Goal: Transaction & Acquisition: Purchase product/service

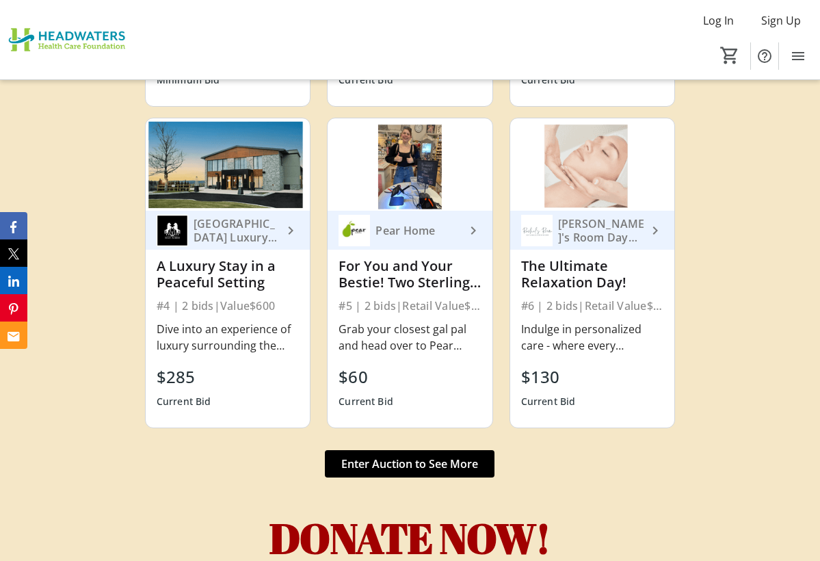
scroll to position [5102, 0]
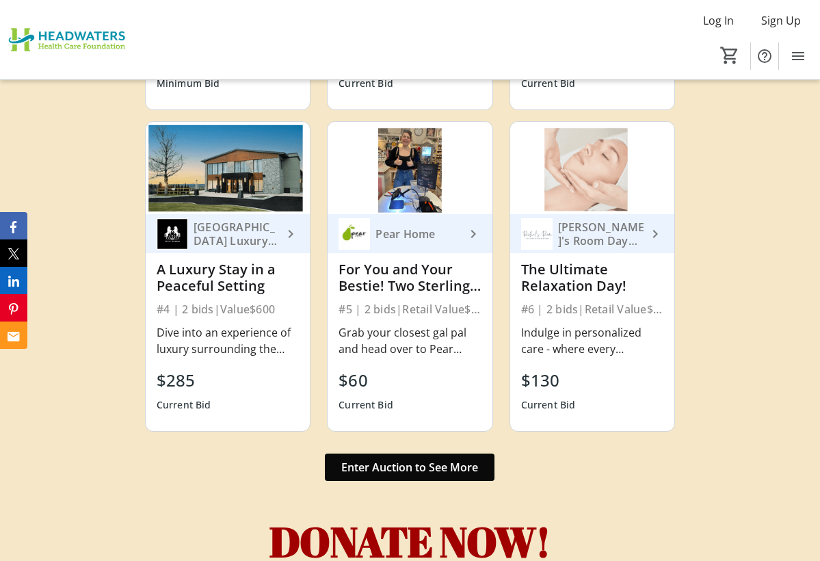
click at [362, 459] on span "Enter Auction to See More" at bounding box center [409, 467] width 137 height 16
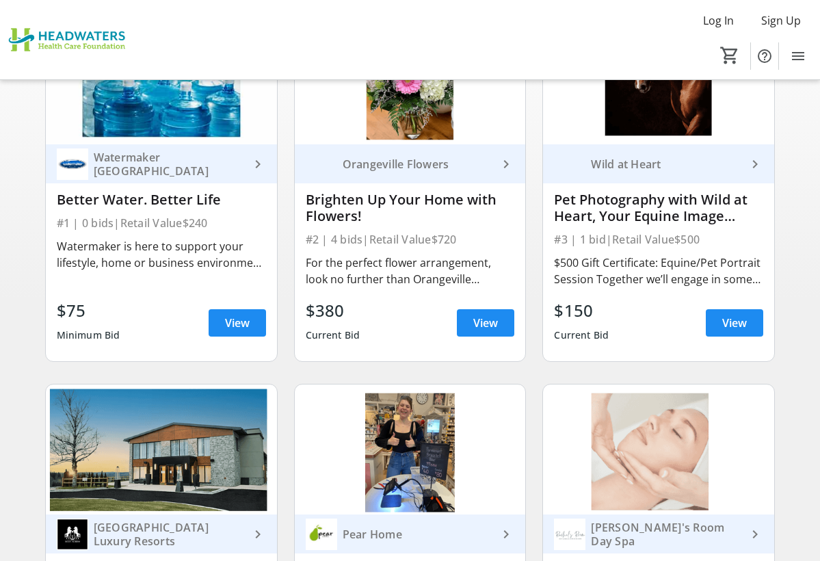
scroll to position [149, 0]
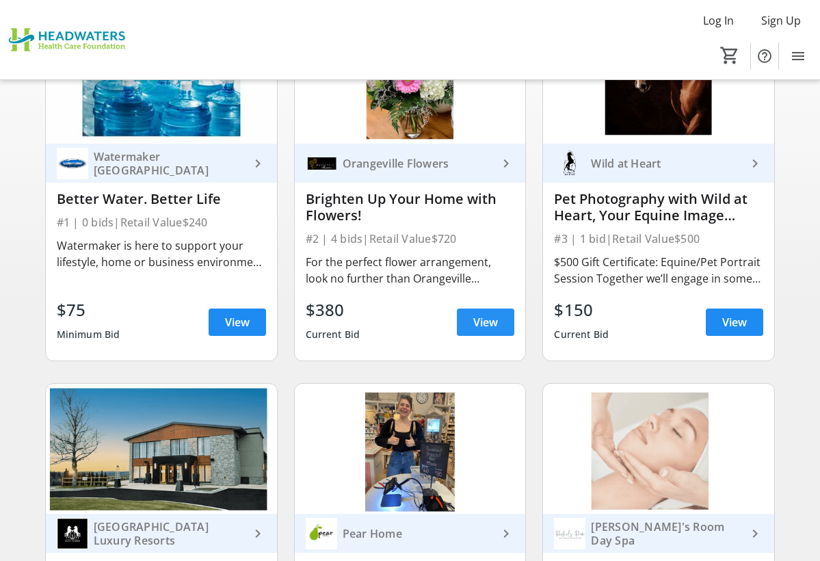
click at [473, 327] on span "View" at bounding box center [485, 322] width 25 height 16
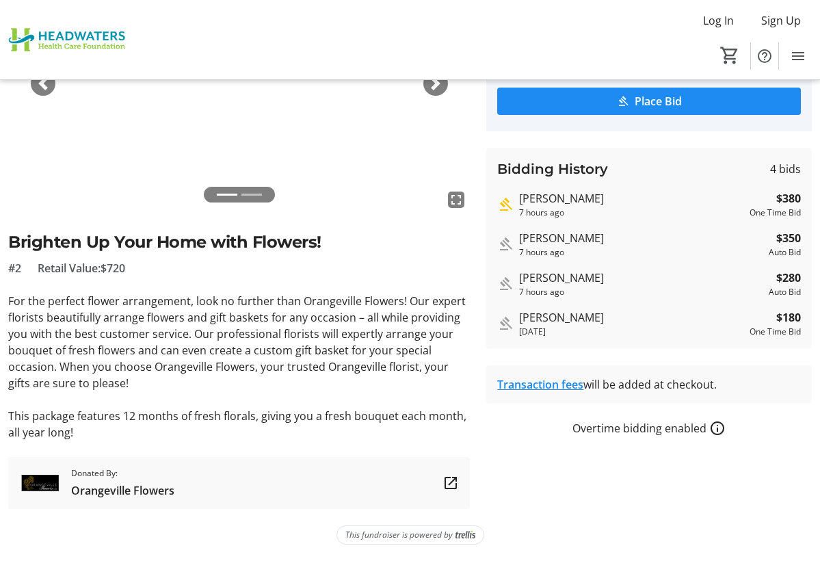
scroll to position [175, 0]
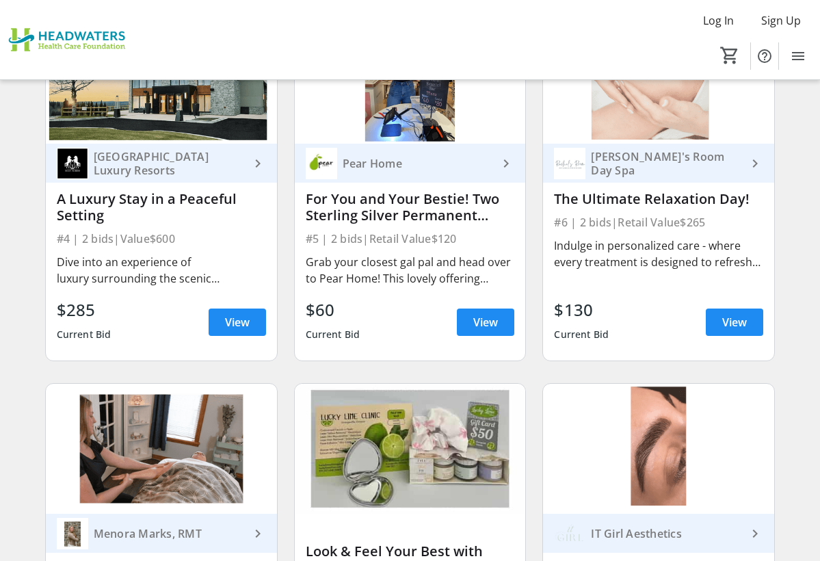
scroll to position [521, 0]
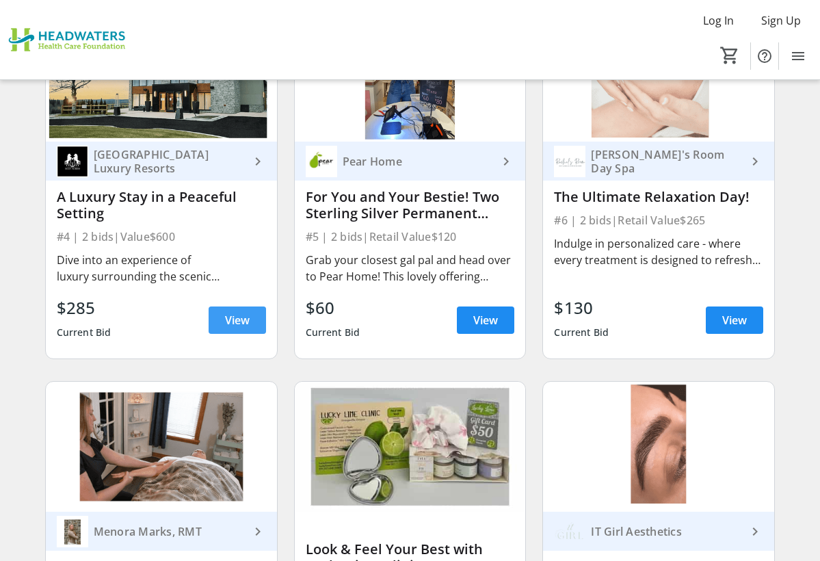
click at [252, 320] on span at bounding box center [237, 320] width 57 height 33
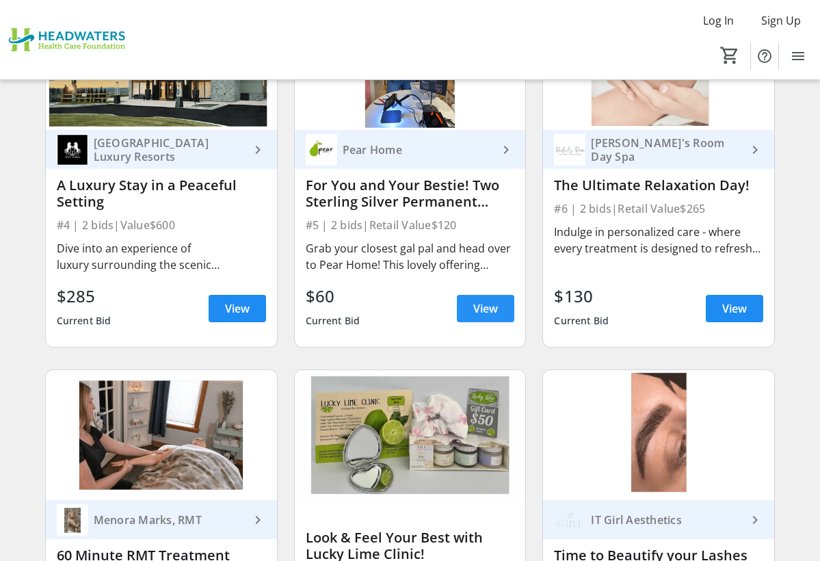
click at [487, 310] on span "View" at bounding box center [485, 308] width 25 height 16
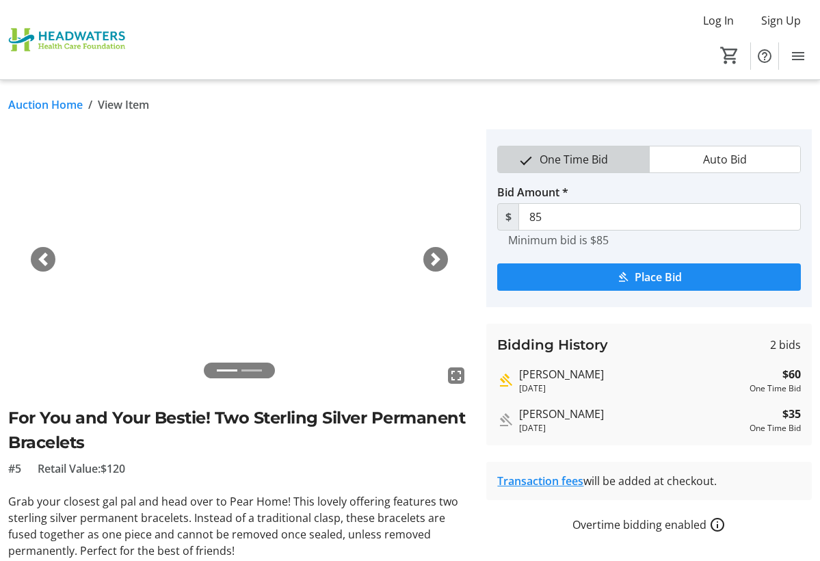
click at [554, 161] on span "One Time Bid" at bounding box center [573, 159] width 85 height 26
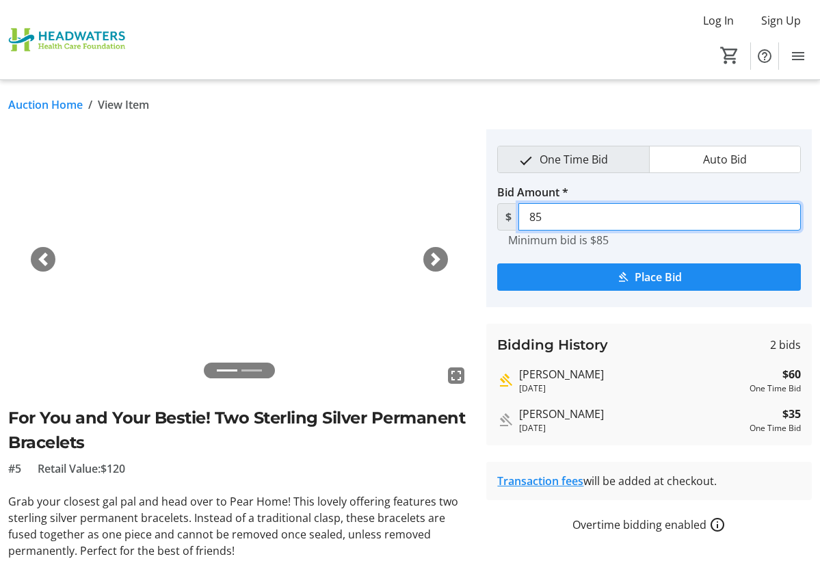
click at [550, 218] on input "85" at bounding box center [659, 216] width 282 height 27
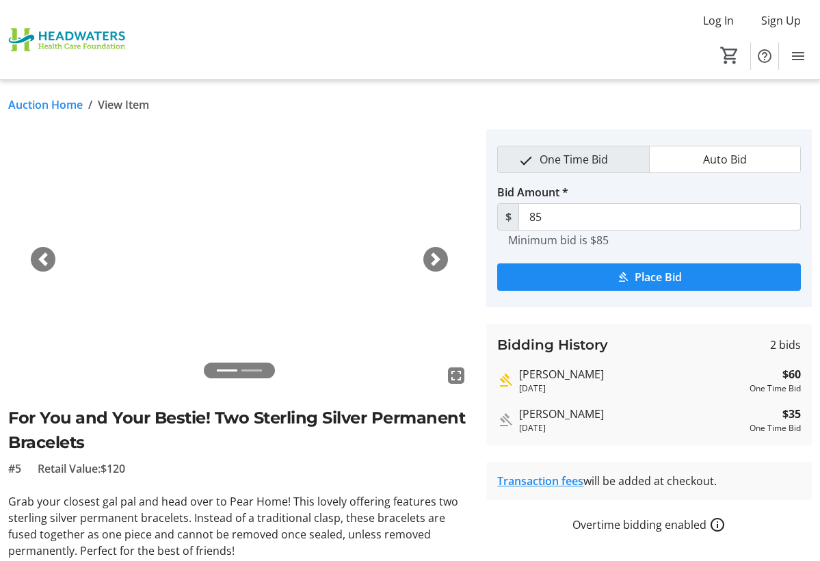
click at [451, 214] on img at bounding box center [239, 259] width 462 height 260
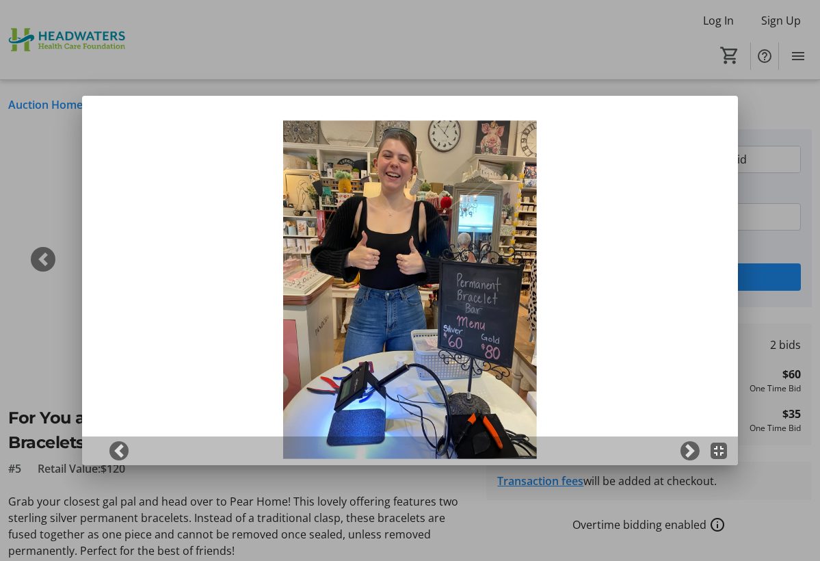
click at [758, 92] on div at bounding box center [410, 280] width 820 height 561
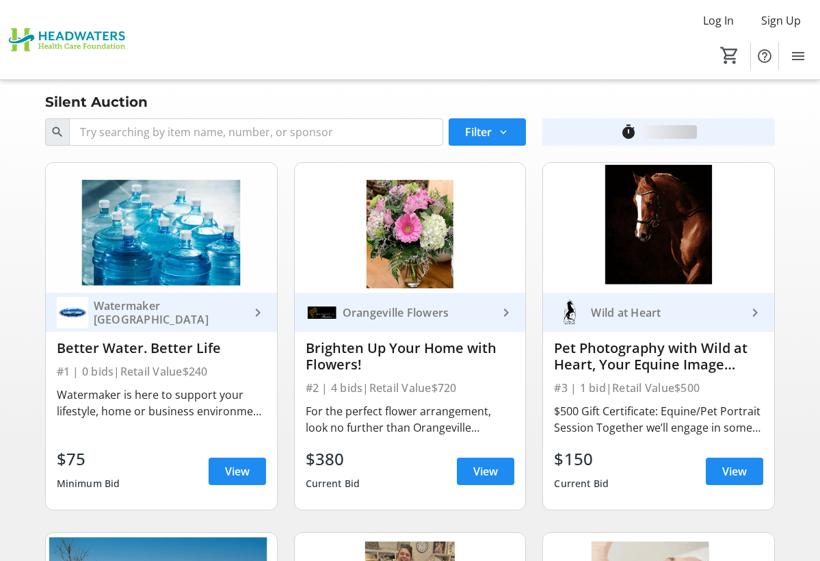
scroll to position [533, 0]
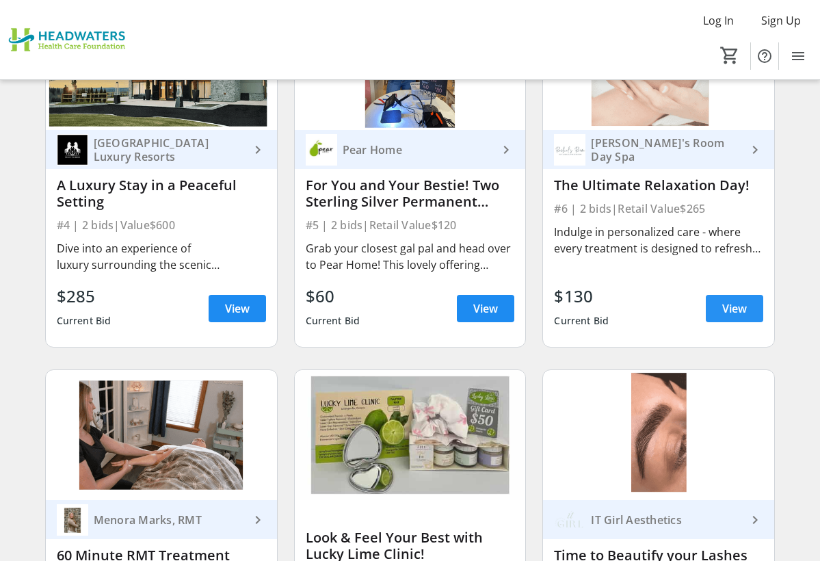
click at [741, 304] on span "View" at bounding box center [734, 308] width 25 height 16
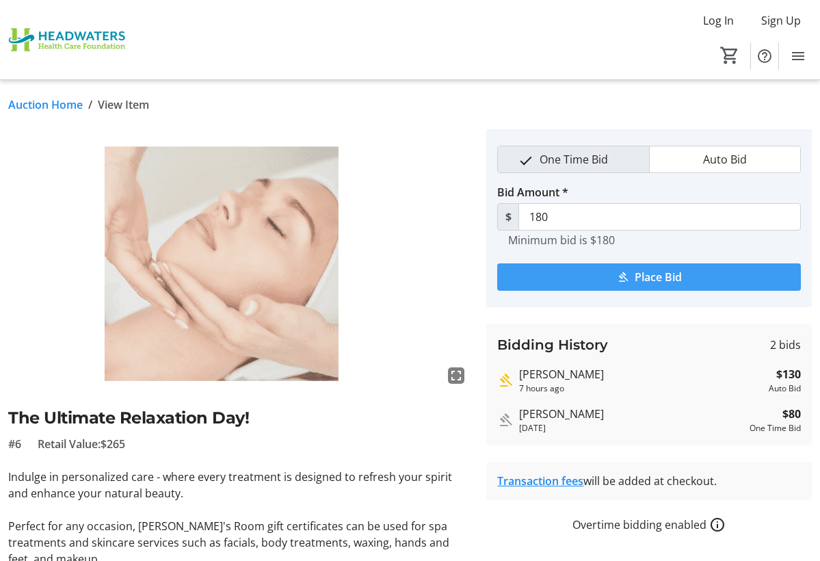
click at [627, 280] on mat-icon "submit" at bounding box center [623, 277] width 12 height 12
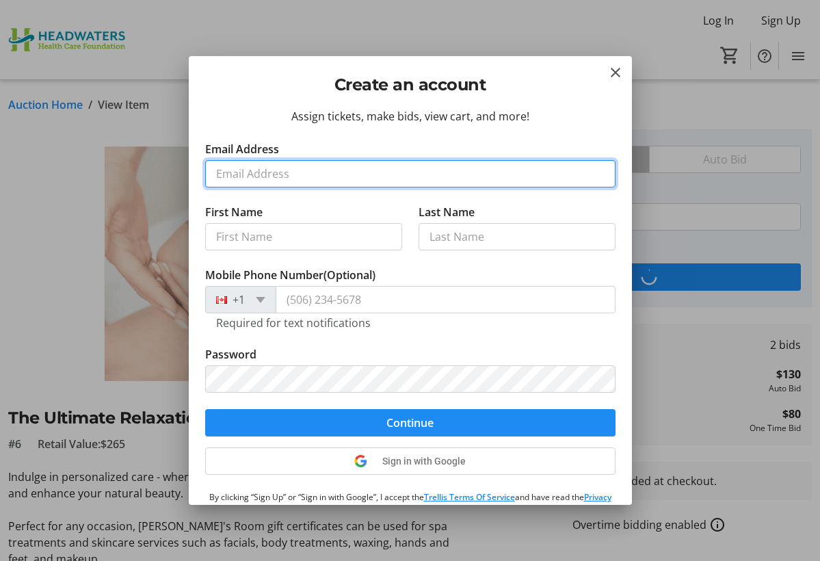
type input "jessicam29@hotmail.com"
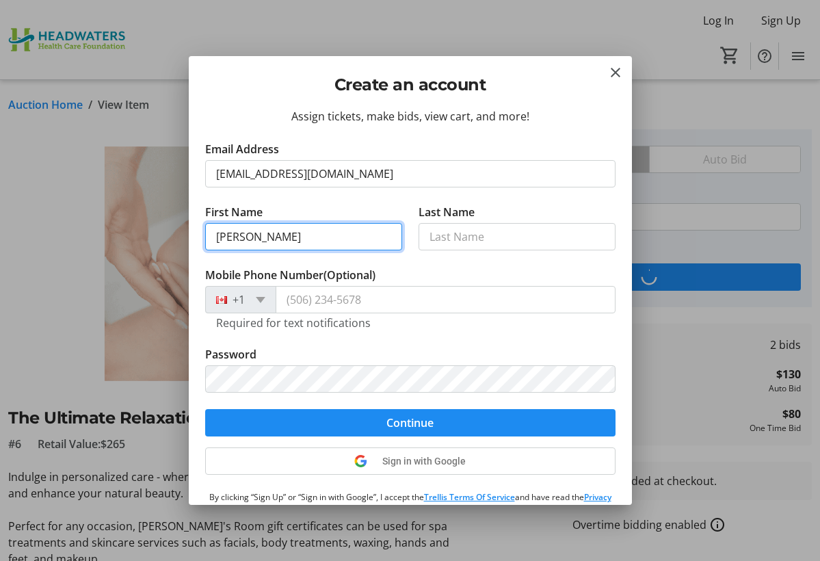
type input "Jessica"
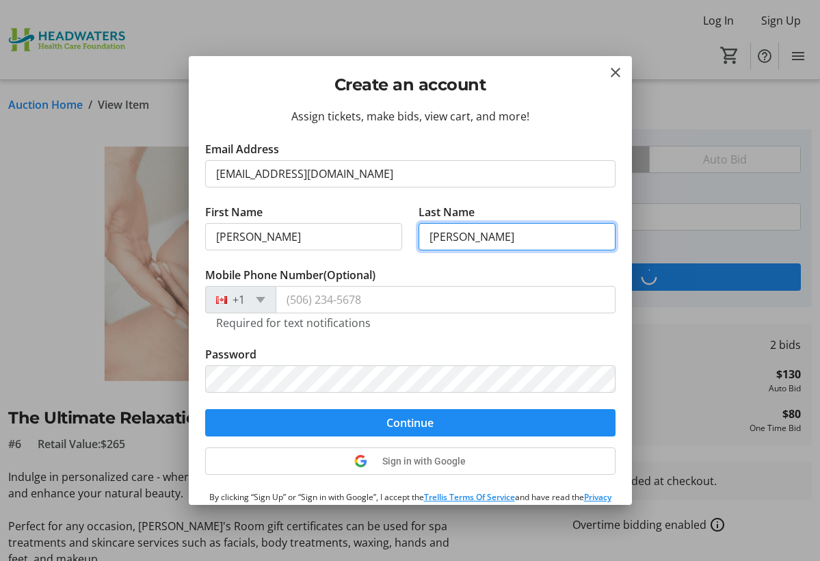
type input "Menard"
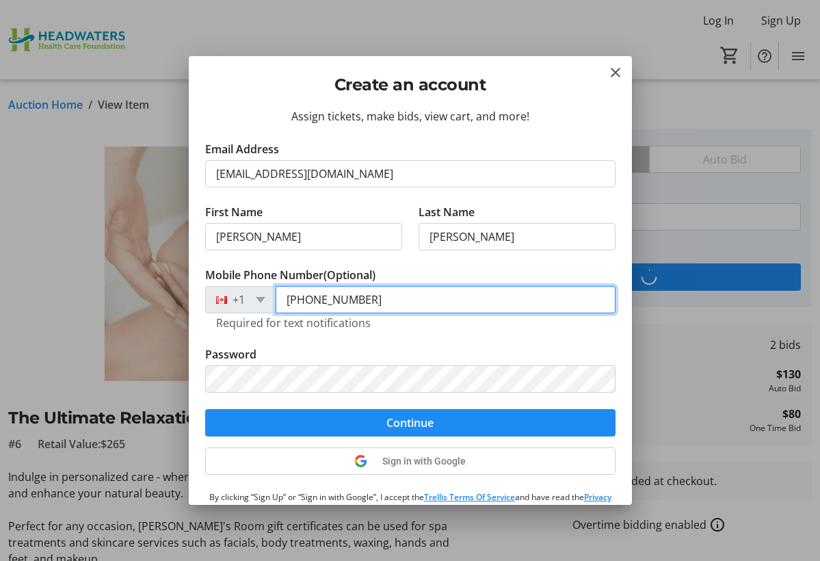
type input "(519) 217-5137"
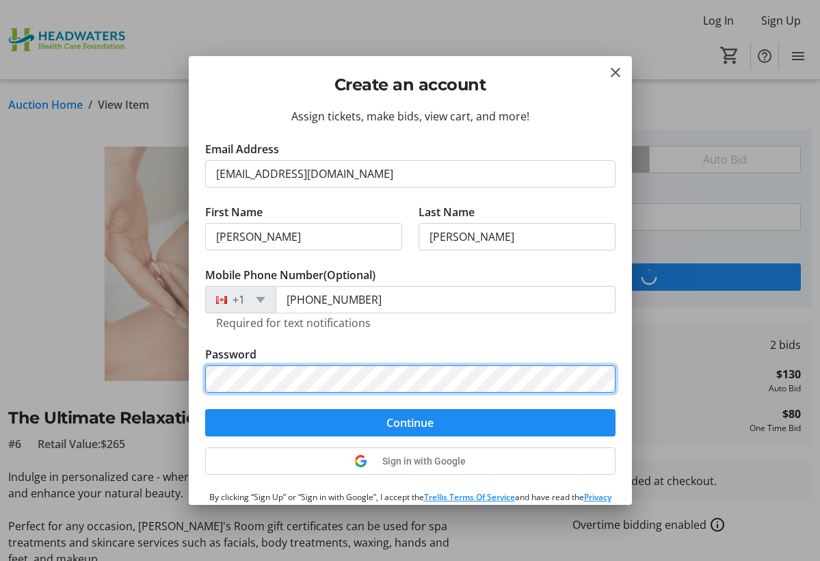
click at [410, 422] on button "Continue" at bounding box center [410, 422] width 410 height 27
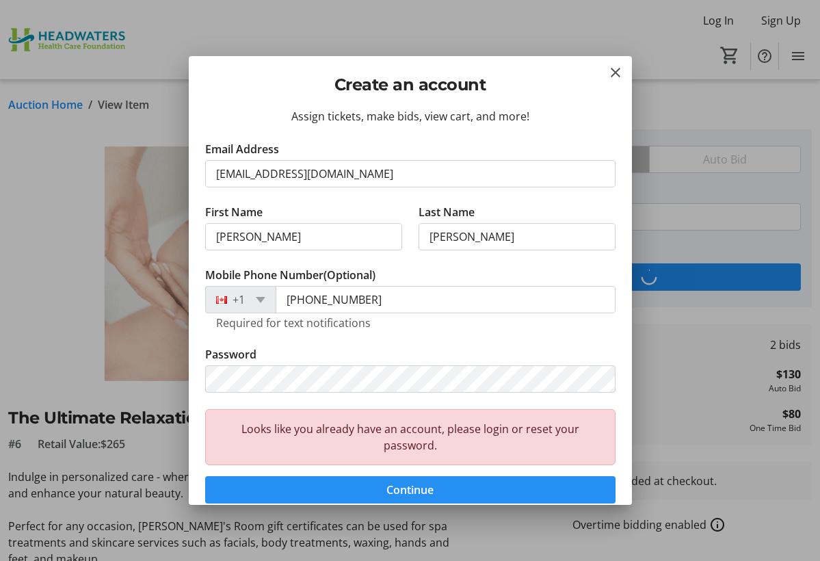
click at [466, 492] on span "submit" at bounding box center [410, 489] width 410 height 33
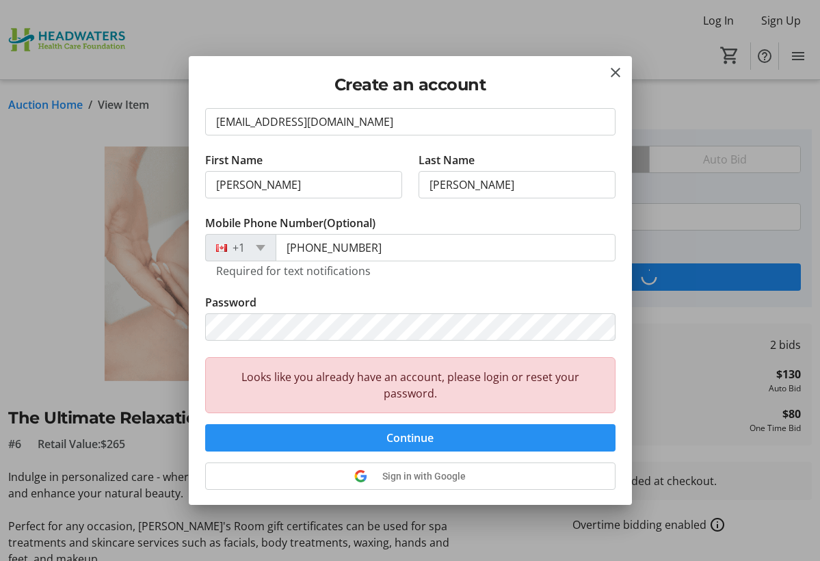
scroll to position [21, 0]
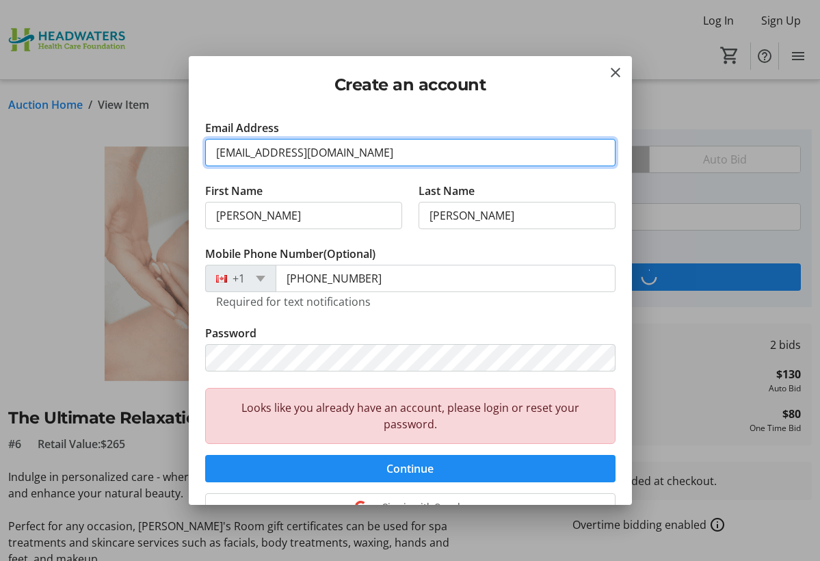
click at [383, 150] on input "jessicam29@hotmail.com" at bounding box center [410, 152] width 410 height 27
click at [595, 155] on input "jessicam29@hotmail.com" at bounding box center [410, 152] width 410 height 27
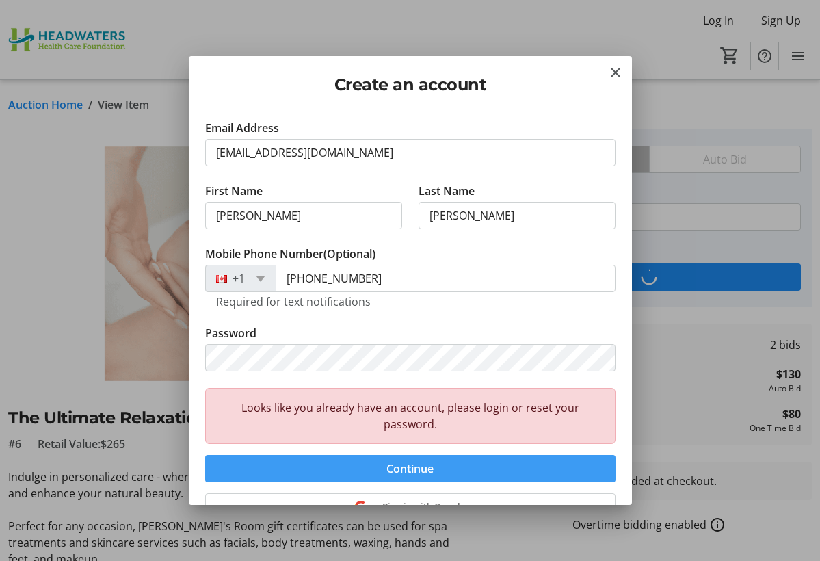
click at [423, 470] on span "Continue" at bounding box center [409, 468] width 47 height 16
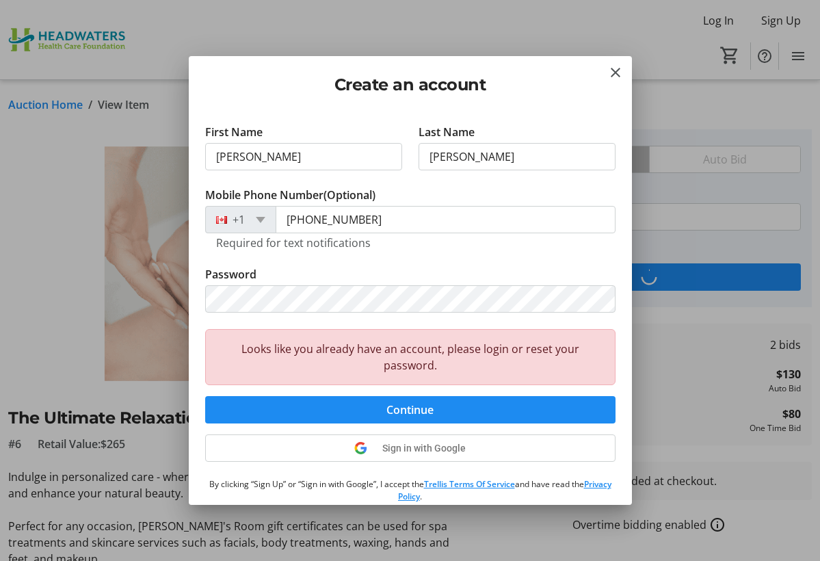
scroll to position [2, 0]
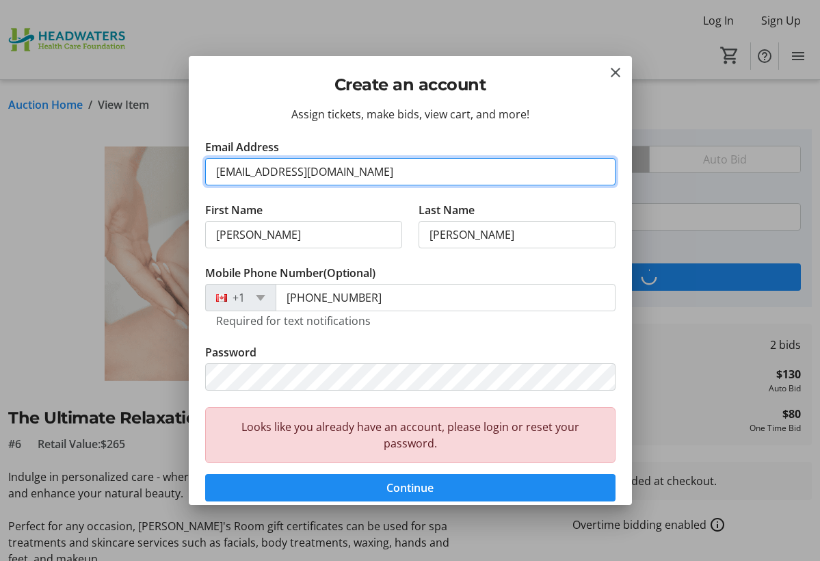
click at [358, 172] on input "jessicam29@hotmail.com" at bounding box center [410, 171] width 410 height 27
type input "jessicam29@hotmail.com"
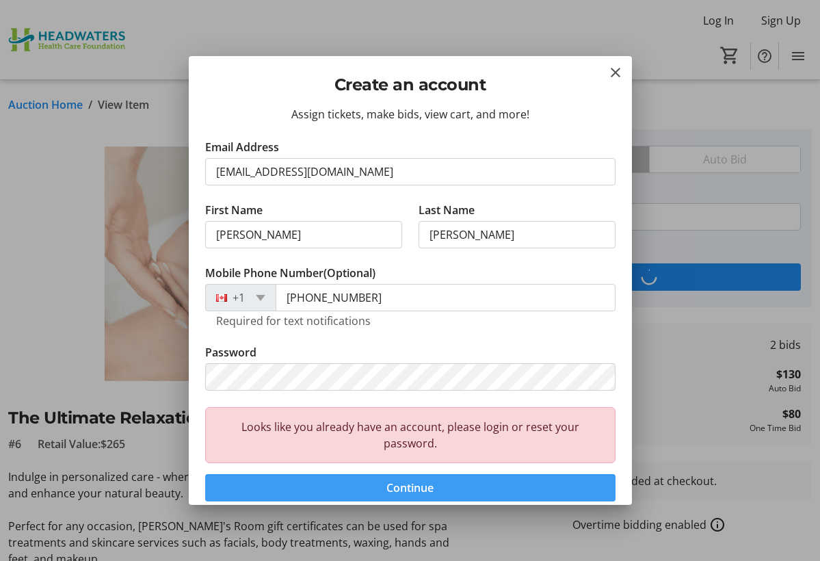
click at [555, 481] on span "submit" at bounding box center [410, 487] width 410 height 33
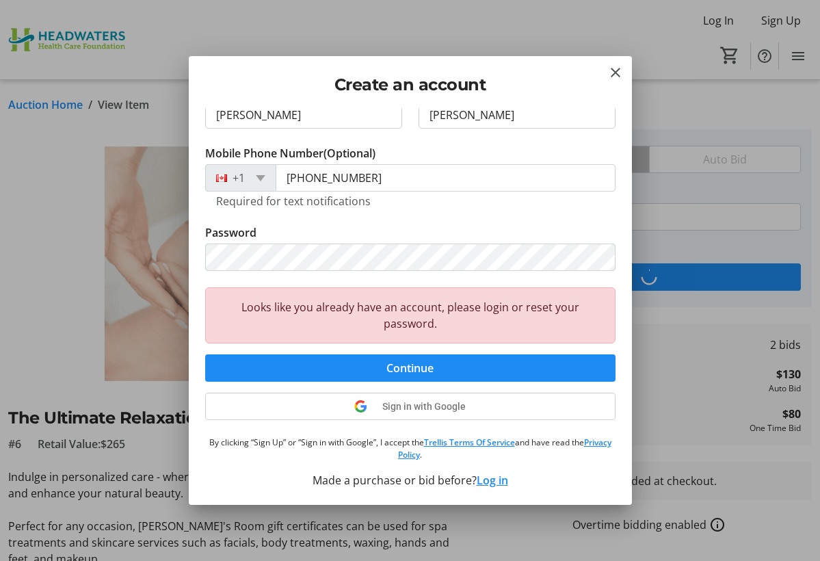
scroll to position [121, 0]
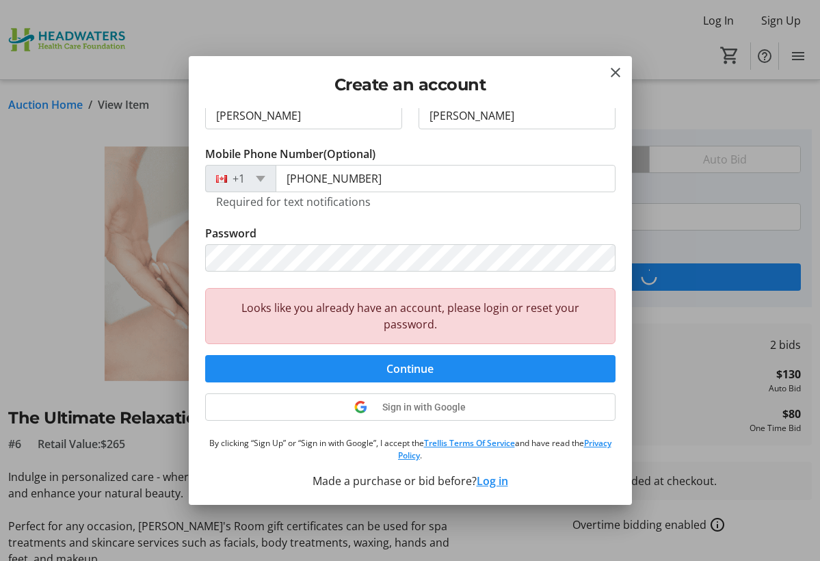
click at [491, 479] on button "Log in" at bounding box center [492, 481] width 31 height 16
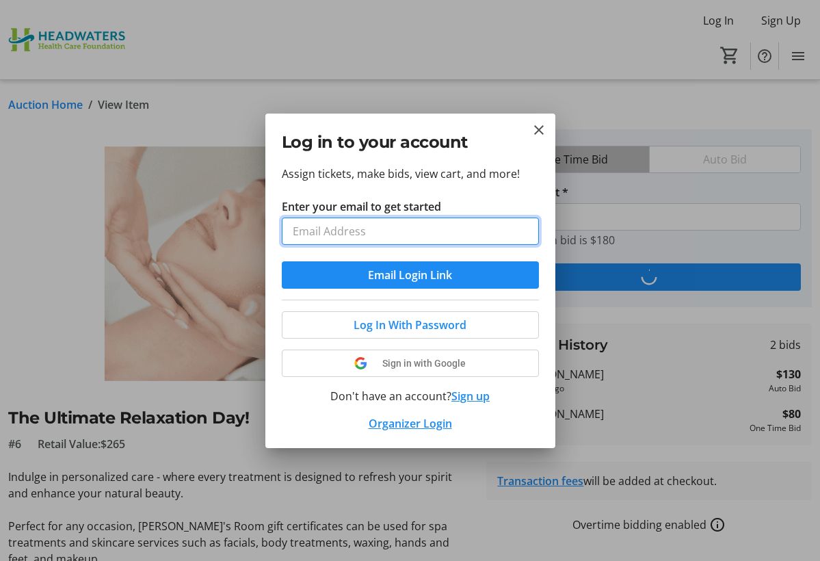
type input "jessicam29@hotmail.com"
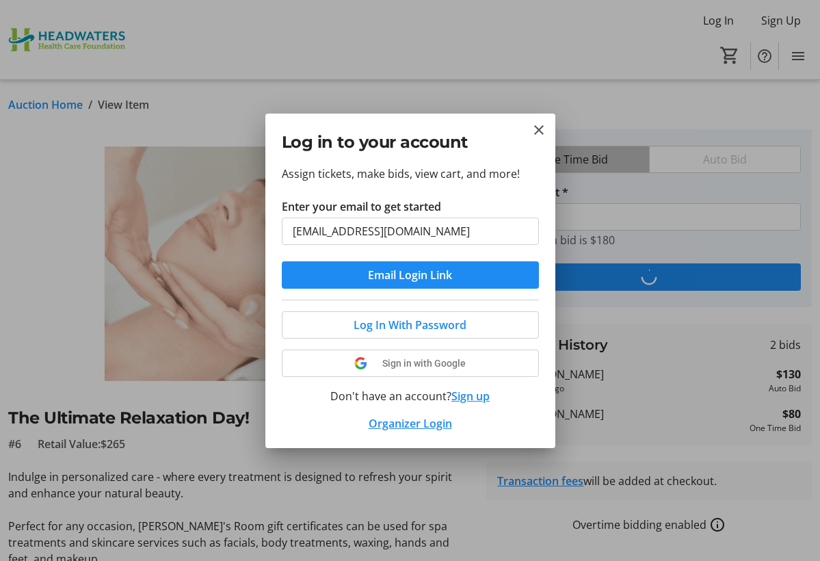
click at [410, 274] on button "Email Login Link" at bounding box center [410, 274] width 257 height 27
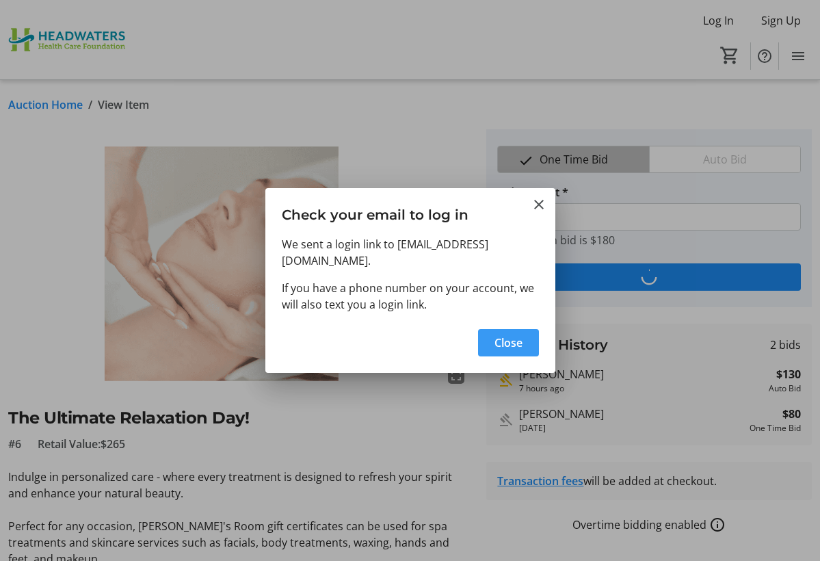
click at [516, 334] on span "Close" at bounding box center [508, 342] width 28 height 16
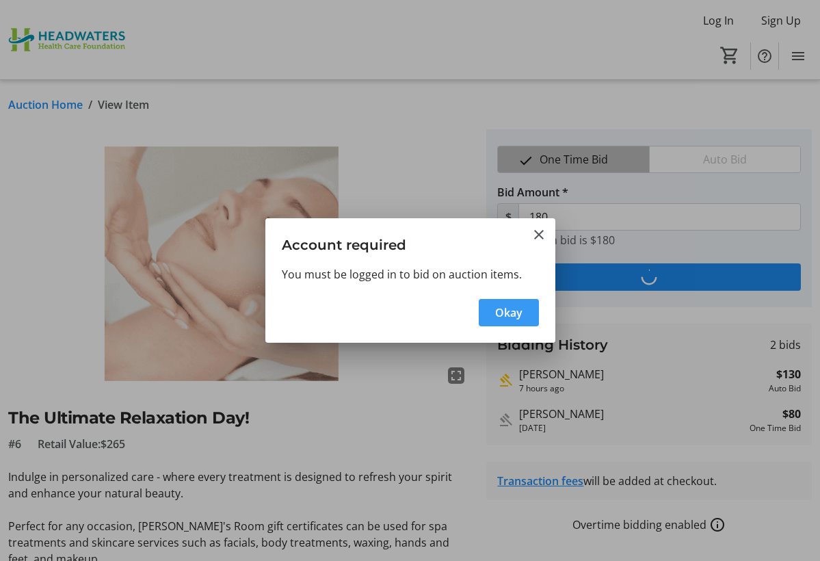
click at [505, 319] on span "Okay" at bounding box center [508, 312] width 27 height 16
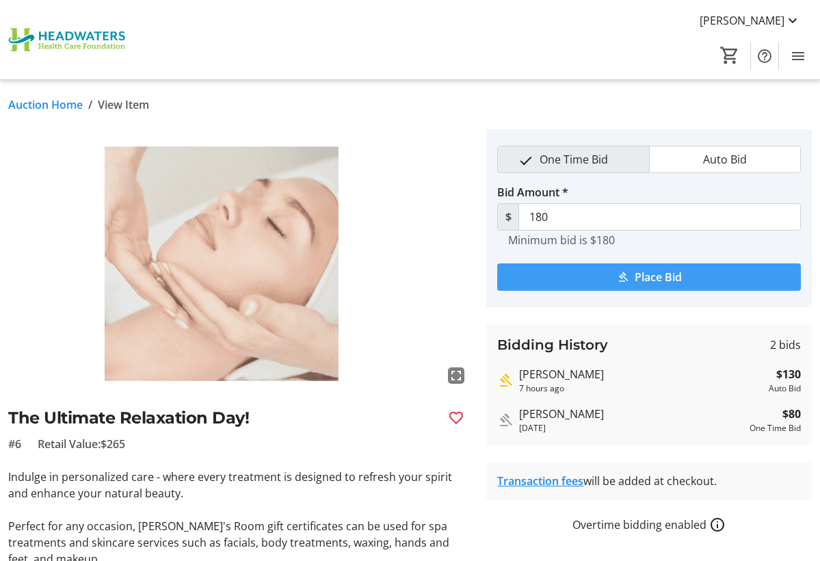
click at [611, 277] on span "submit" at bounding box center [649, 277] width 304 height 33
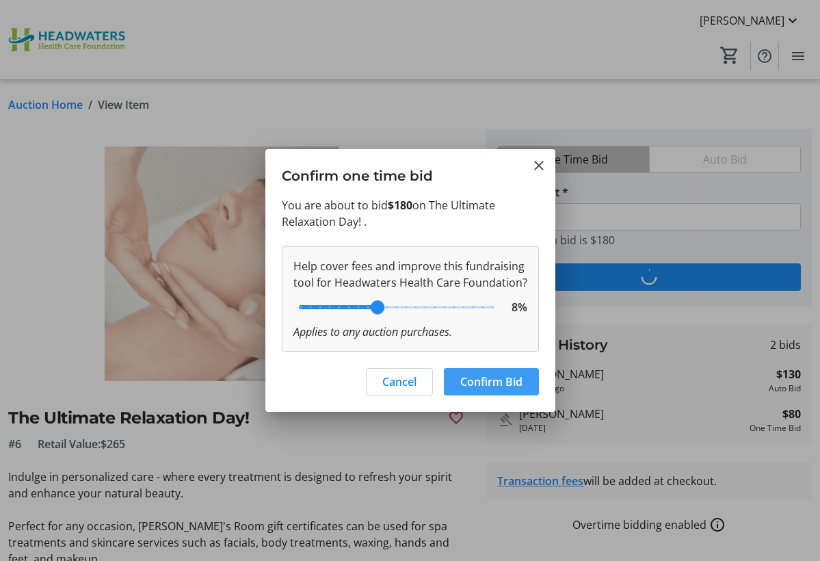
click at [486, 381] on span "Confirm Bid" at bounding box center [491, 381] width 62 height 16
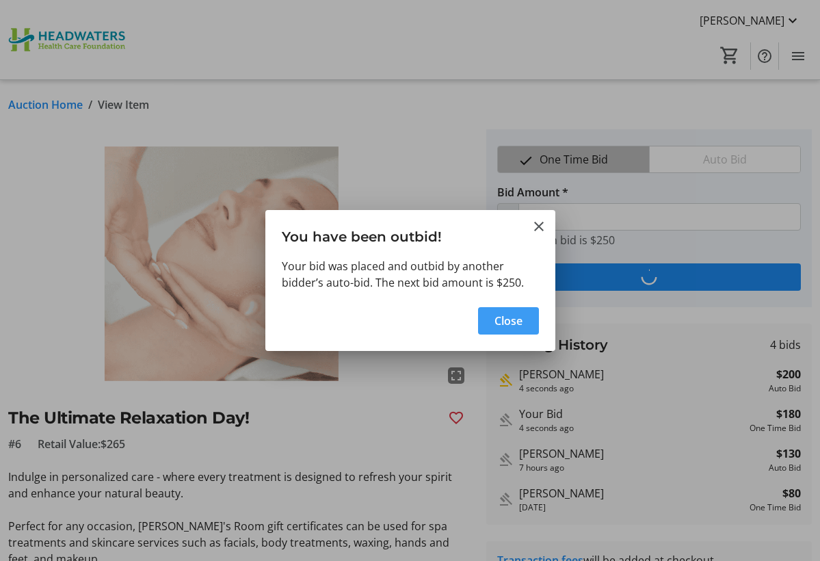
click at [513, 327] on span "Close" at bounding box center [508, 321] width 28 height 16
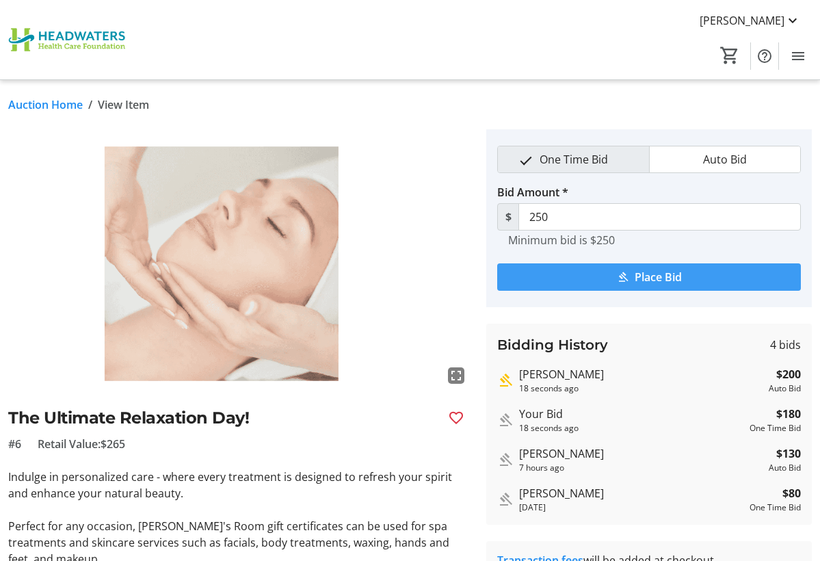
click at [605, 275] on span "submit" at bounding box center [649, 277] width 304 height 33
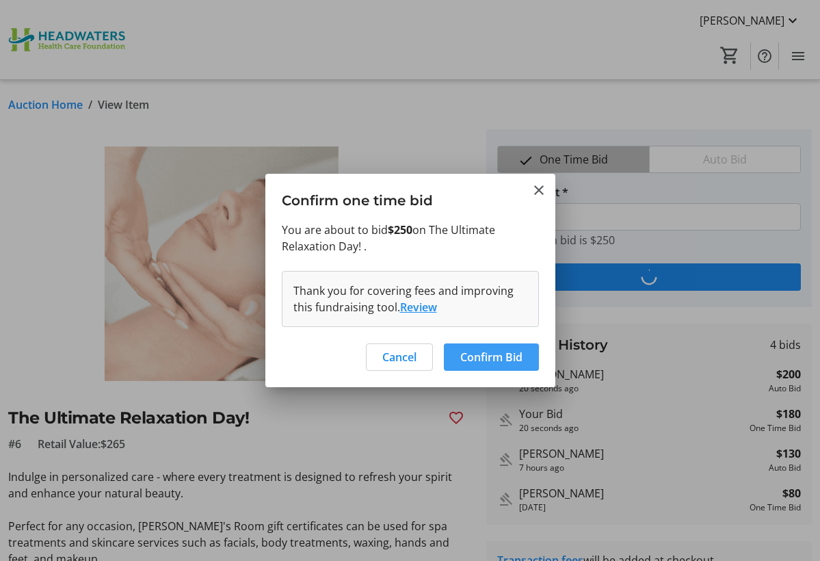
click at [492, 354] on span "Confirm Bid" at bounding box center [491, 357] width 62 height 16
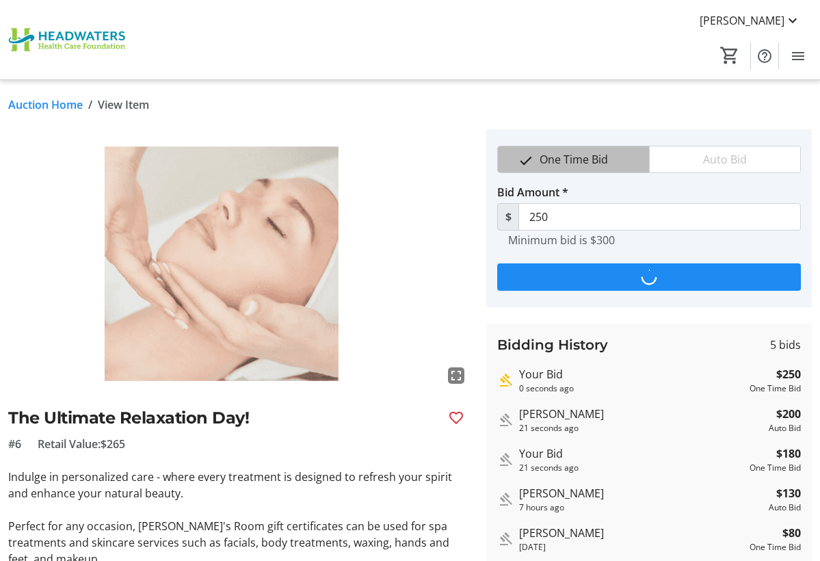
type input "300"
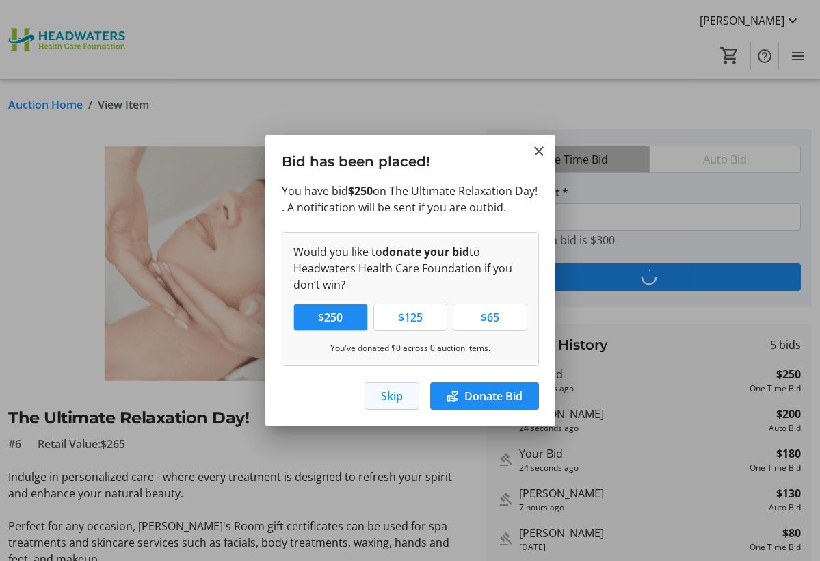
click at [417, 398] on span "button" at bounding box center [391, 396] width 53 height 33
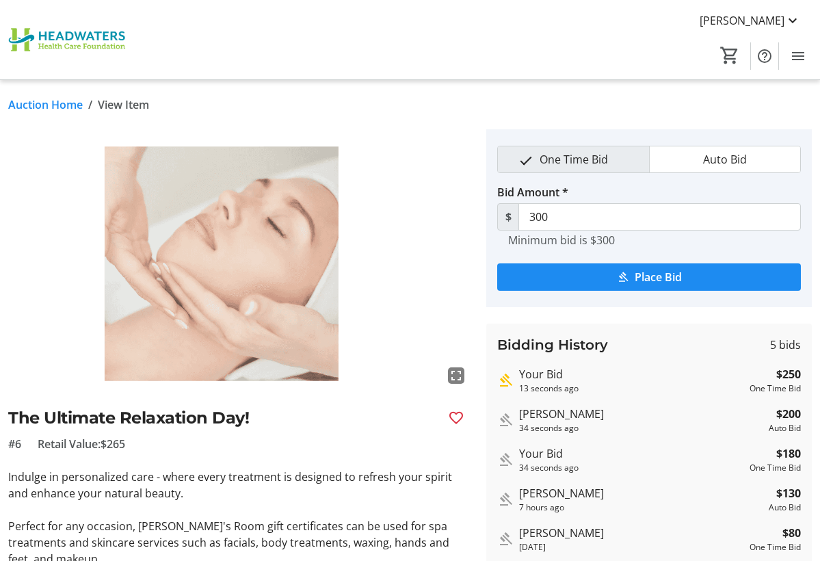
click at [57, 106] on link "Auction Home" at bounding box center [45, 104] width 75 height 16
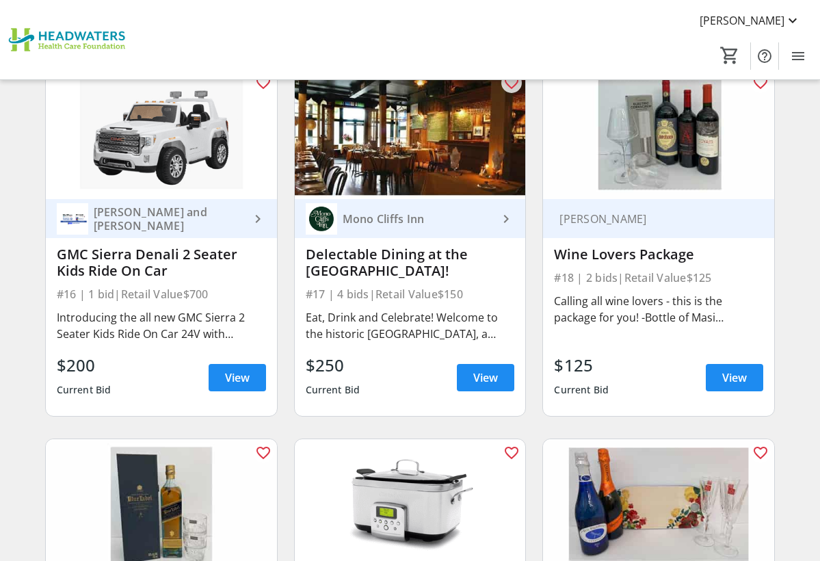
scroll to position [1945, 0]
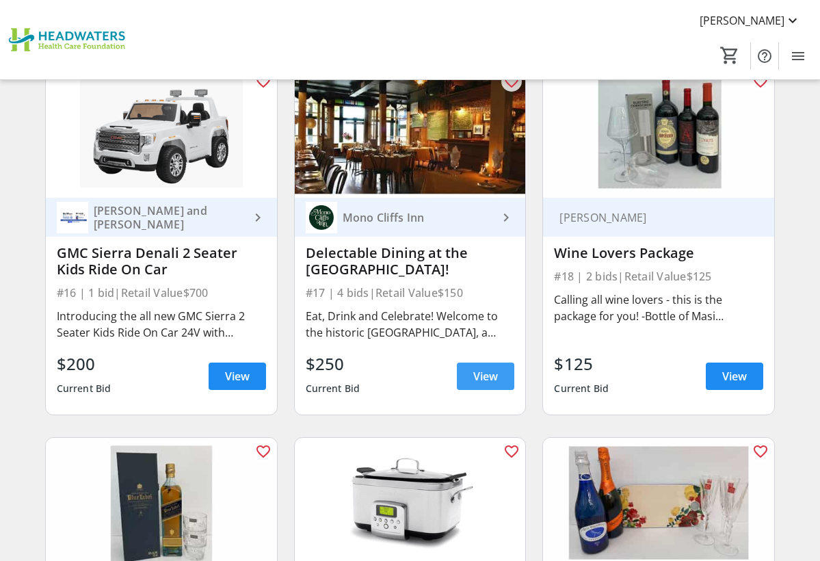
click at [479, 382] on span "View" at bounding box center [485, 376] width 25 height 16
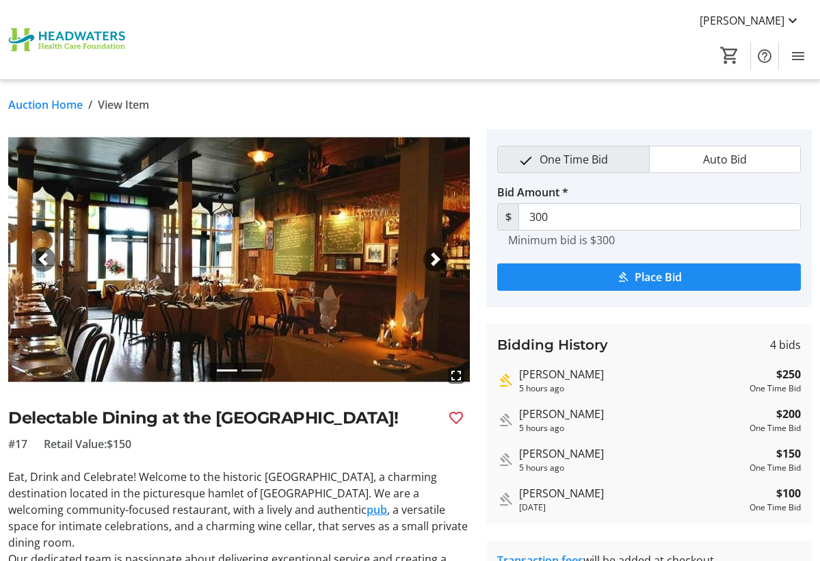
click at [34, 113] on div "Auction Home / View Item fullscreen fullscreen Previous Next Delectable Dining …" at bounding box center [410, 416] width 820 height 673
click at [34, 111] on link "Auction Home" at bounding box center [45, 104] width 75 height 16
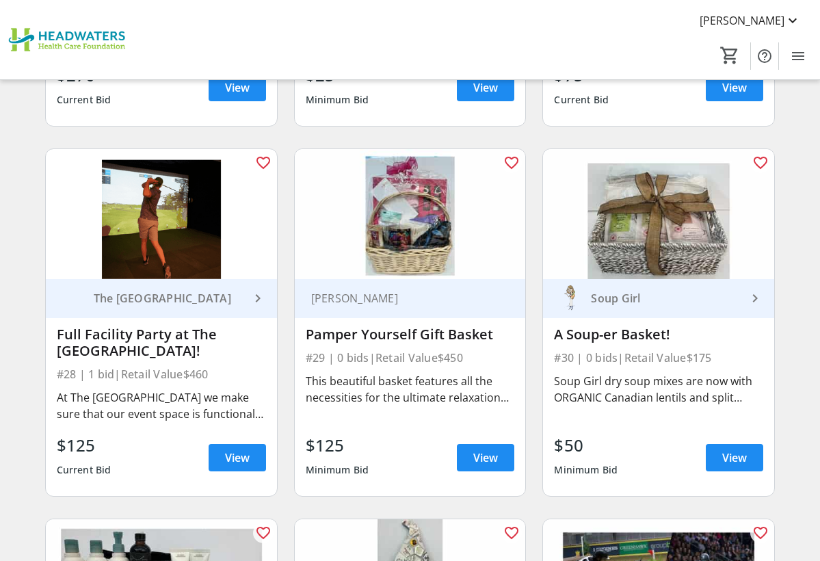
scroll to position [3349, 0]
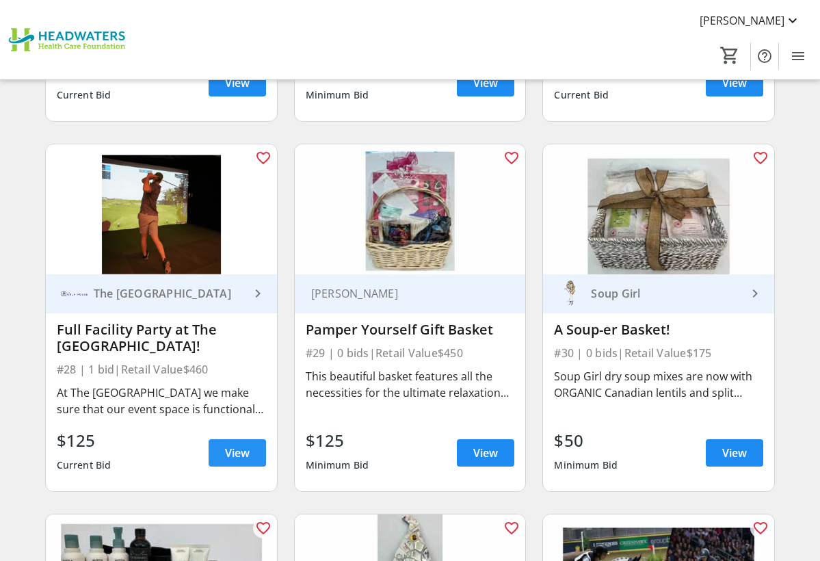
click at [226, 451] on span "View" at bounding box center [237, 453] width 25 height 16
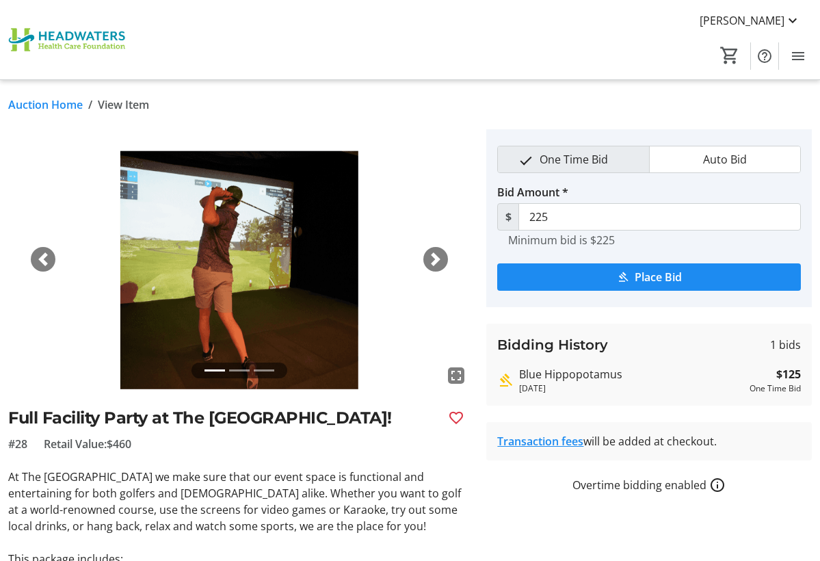
click at [45, 104] on link "Auction Home" at bounding box center [45, 104] width 75 height 16
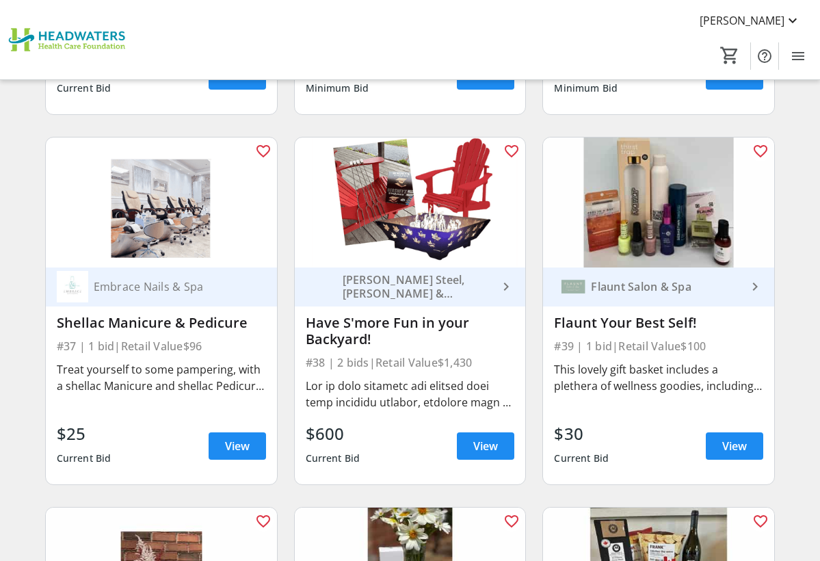
scroll to position [4456, 0]
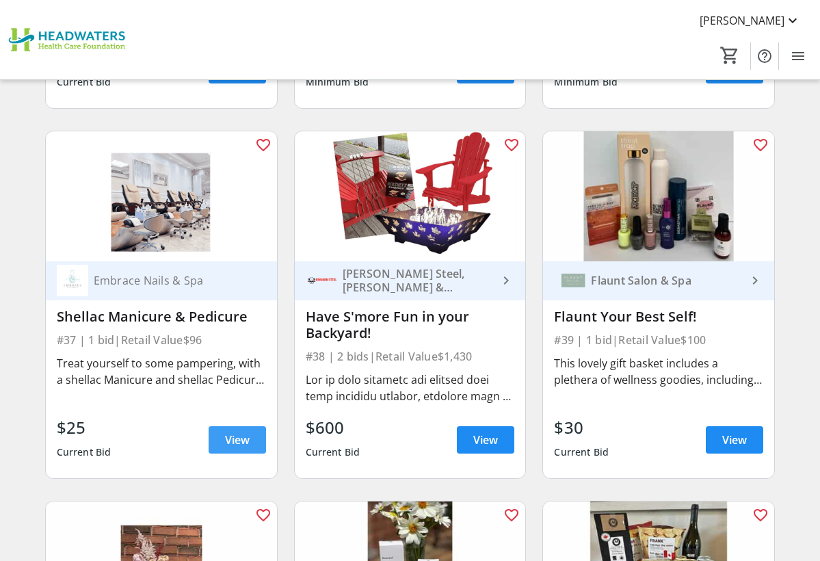
click at [229, 445] on span "View" at bounding box center [237, 440] width 25 height 16
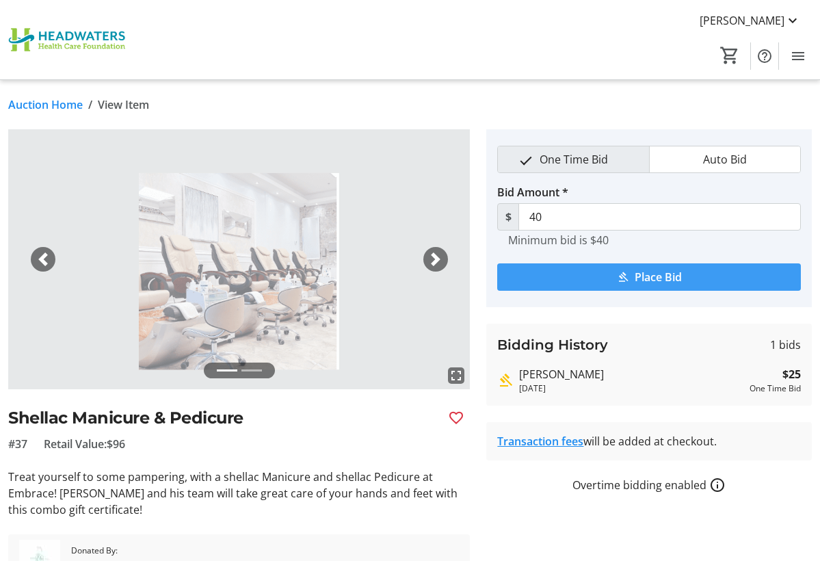
click at [572, 270] on span "submit" at bounding box center [649, 277] width 304 height 33
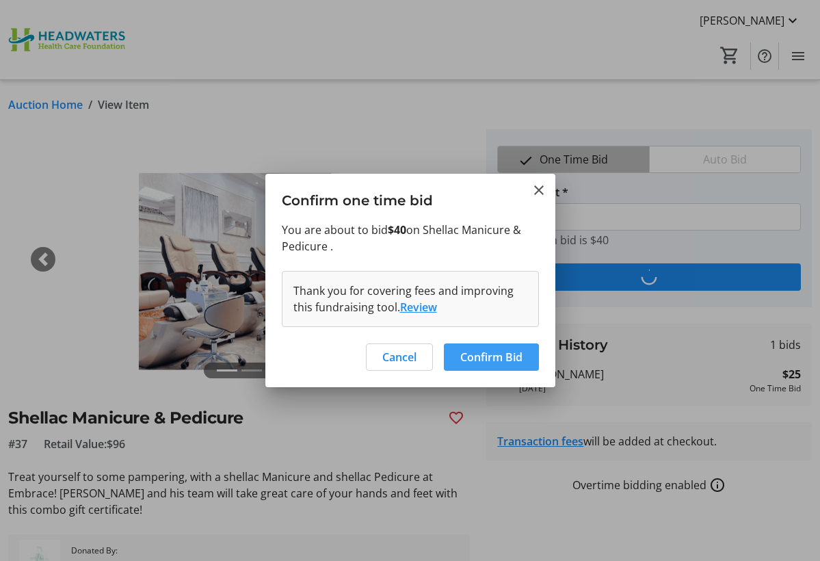
click at [466, 356] on span "Confirm Bid" at bounding box center [491, 357] width 62 height 16
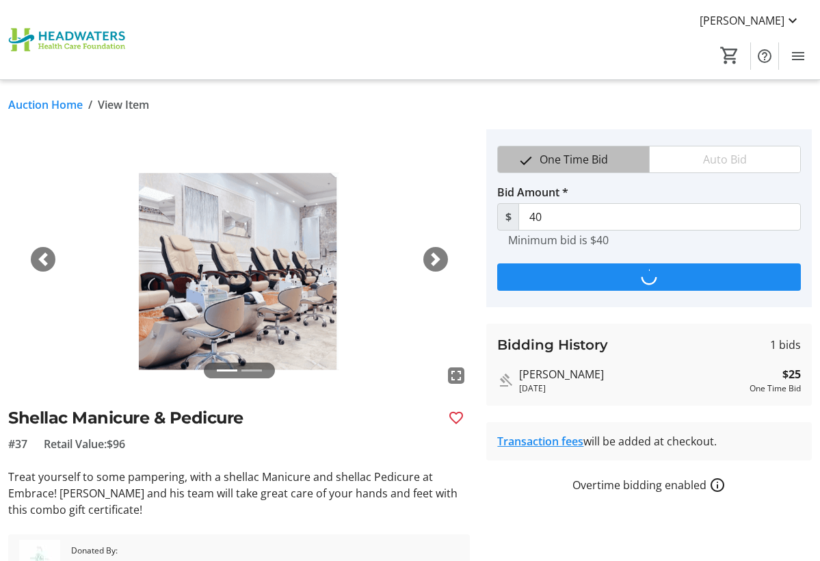
type input "55"
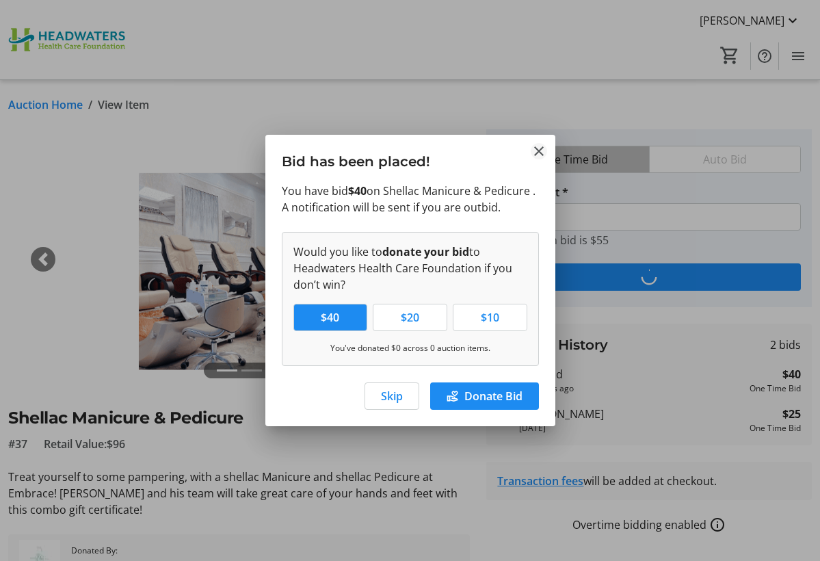
click at [544, 150] on mat-icon "Close" at bounding box center [539, 151] width 16 height 16
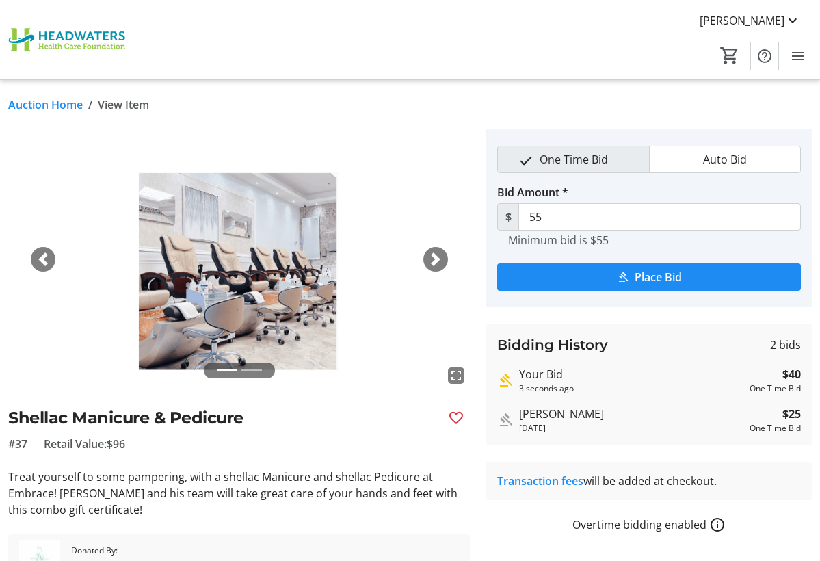
click at [64, 103] on link "Auction Home" at bounding box center [45, 104] width 75 height 16
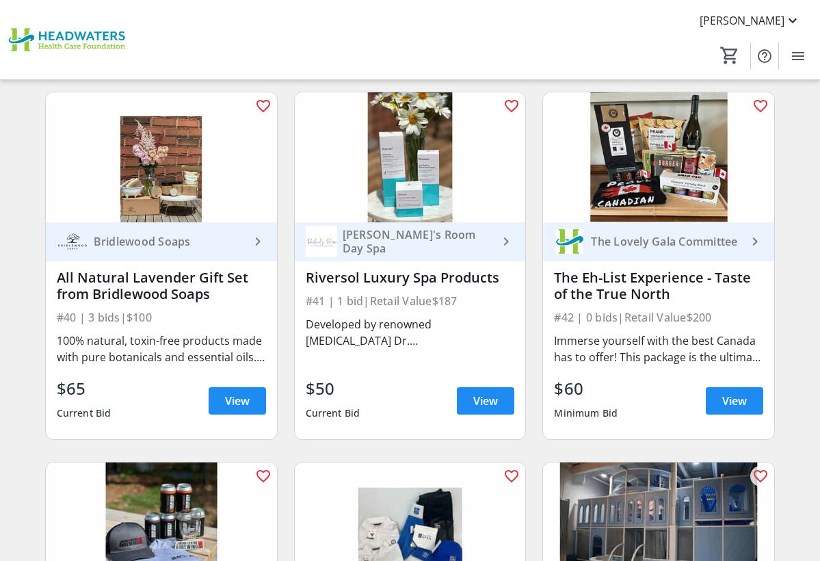
scroll to position [4866, 0]
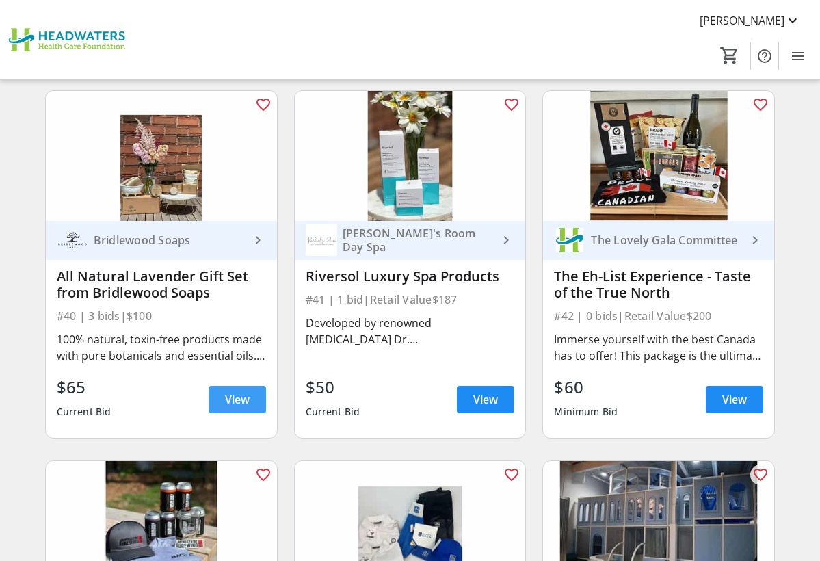
click at [248, 401] on span "View" at bounding box center [237, 399] width 25 height 16
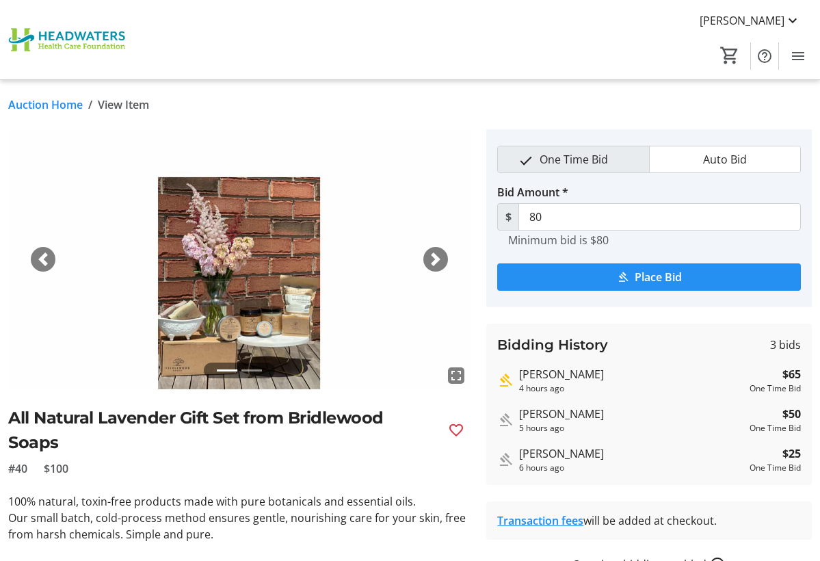
click at [593, 273] on span "submit" at bounding box center [649, 277] width 304 height 33
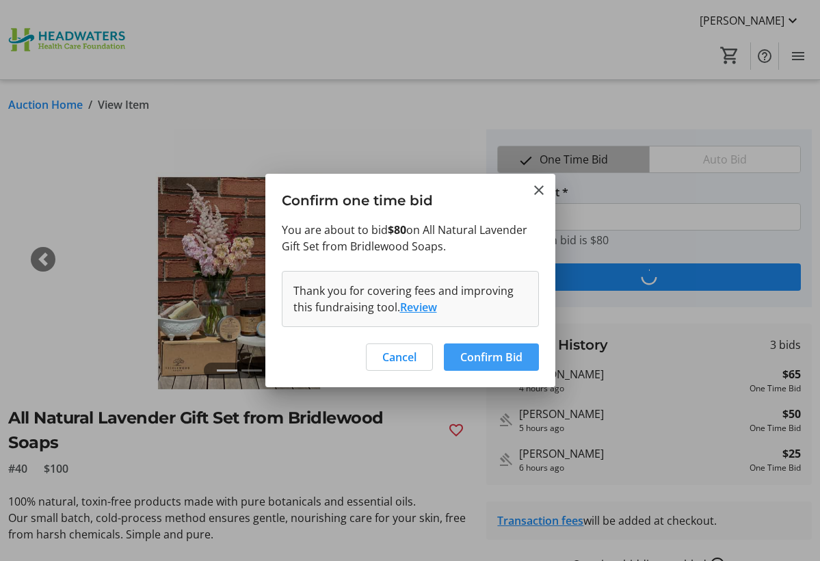
click at [466, 359] on span "Confirm Bid" at bounding box center [491, 357] width 62 height 16
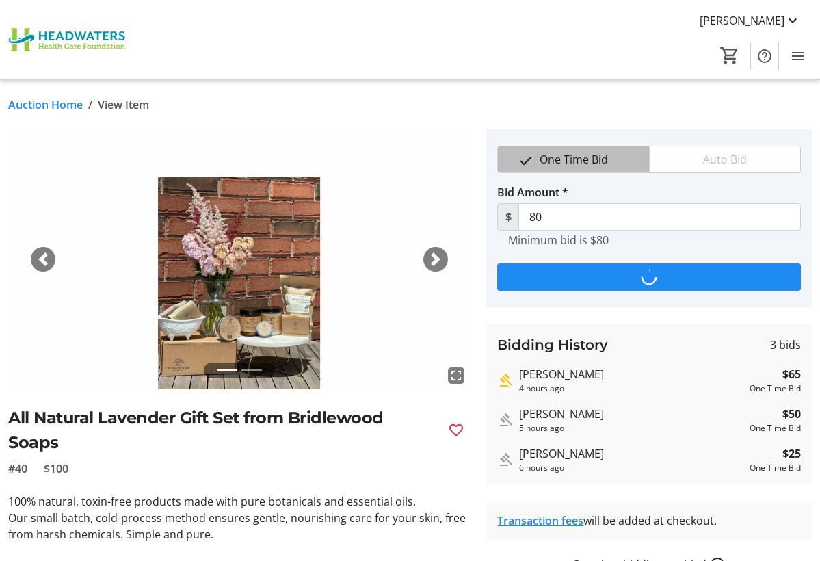
type input "95"
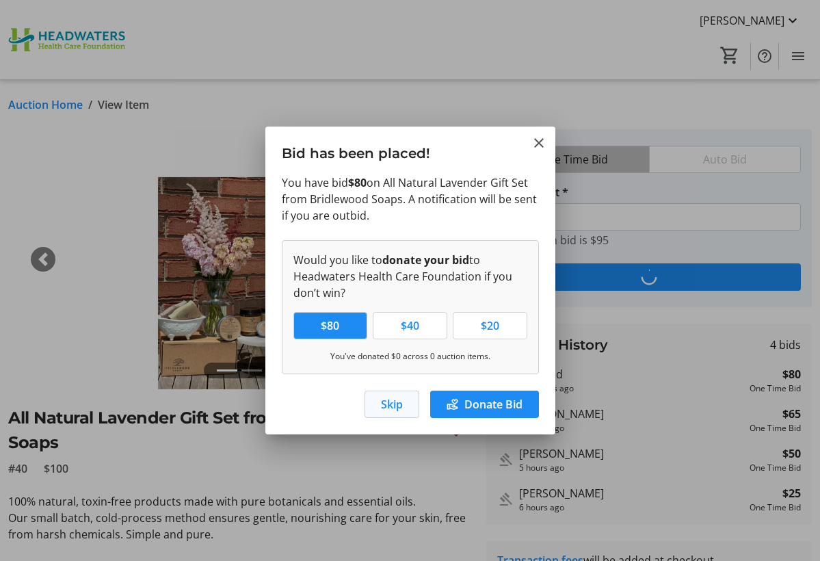
click at [391, 403] on span "Skip" at bounding box center [392, 404] width 22 height 16
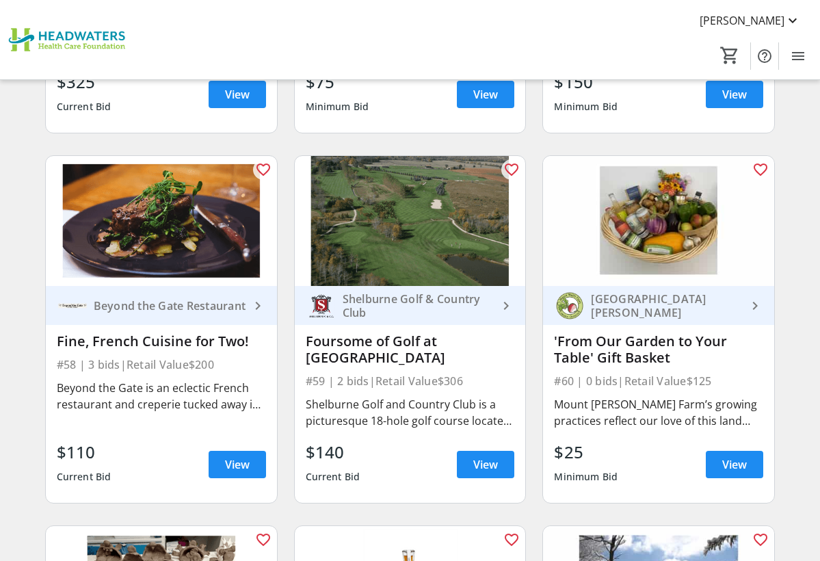
scroll to position [7030, 0]
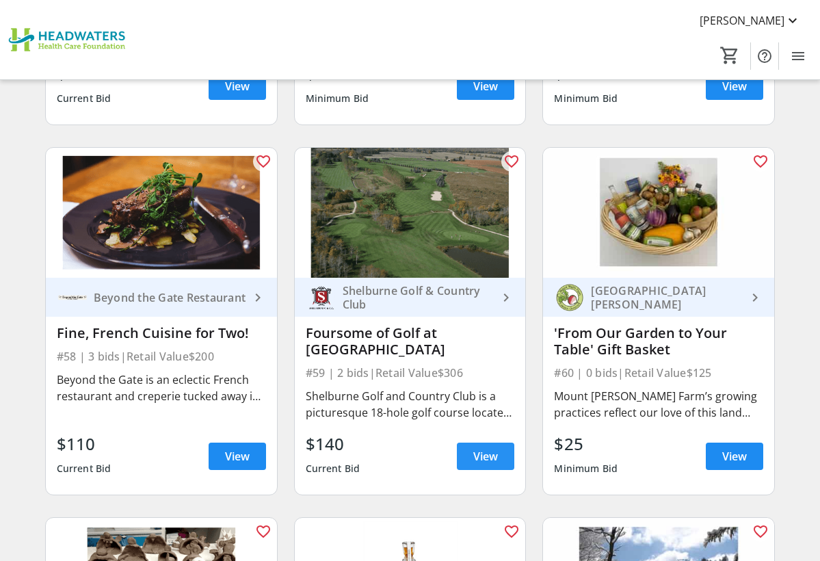
click at [490, 463] on span "View" at bounding box center [485, 456] width 25 height 16
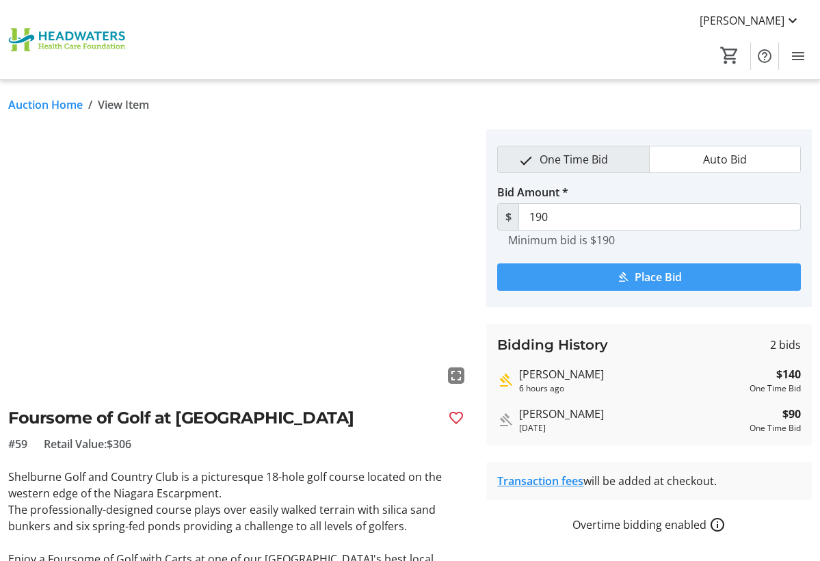
click at [659, 278] on span "Place Bid" at bounding box center [658, 277] width 47 height 16
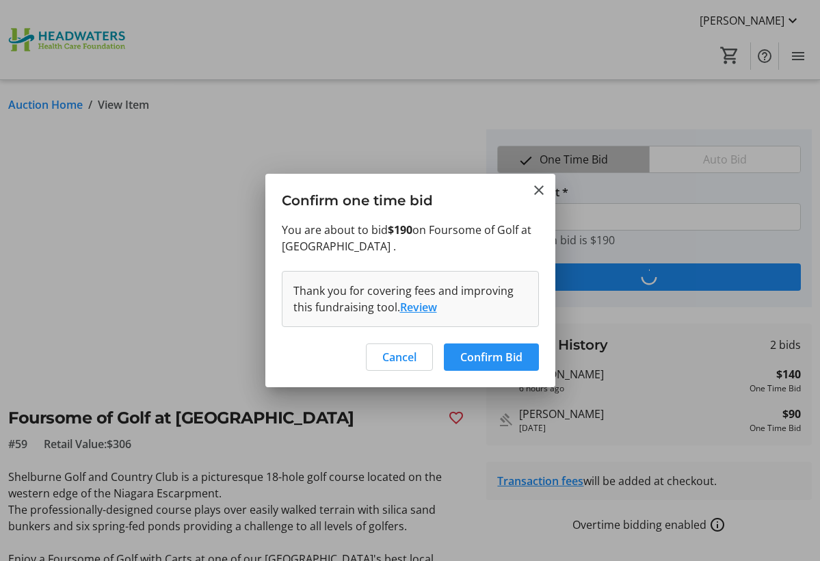
click at [466, 361] on span "Confirm Bid" at bounding box center [491, 357] width 62 height 16
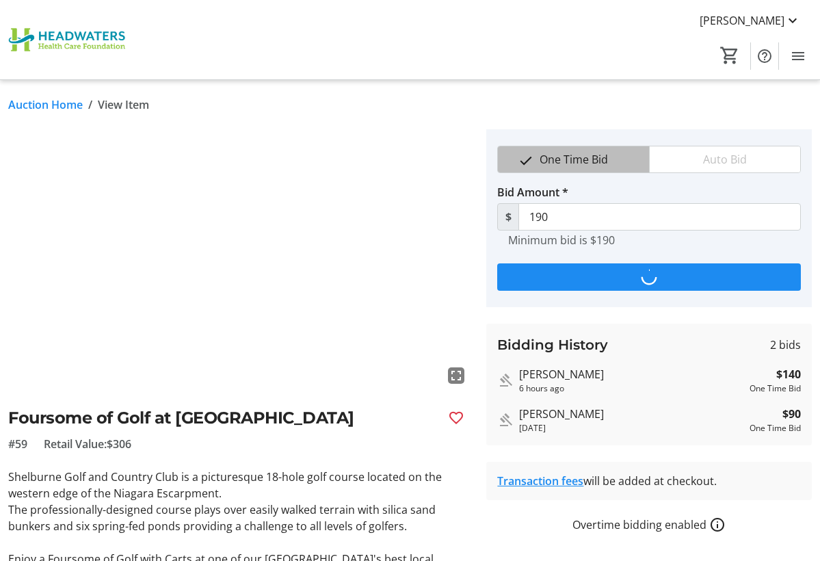
type input "240"
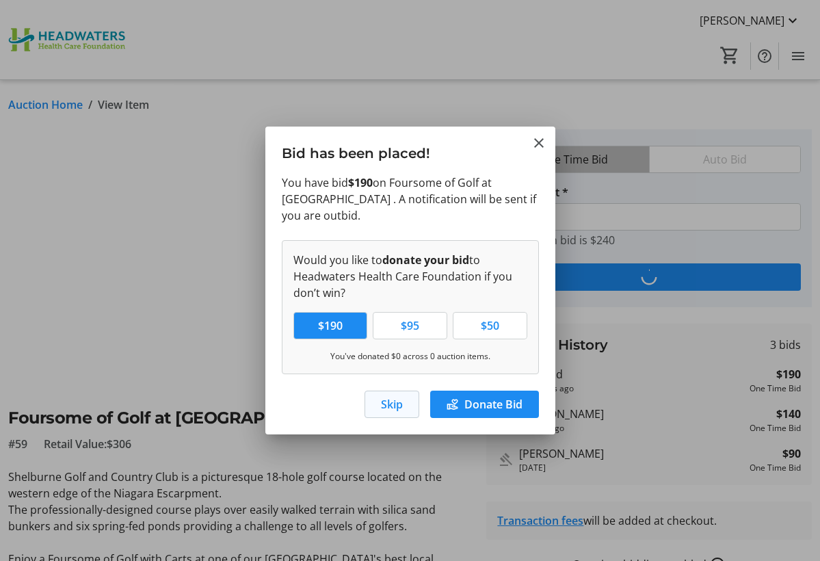
click at [386, 401] on span "Skip" at bounding box center [392, 404] width 22 height 16
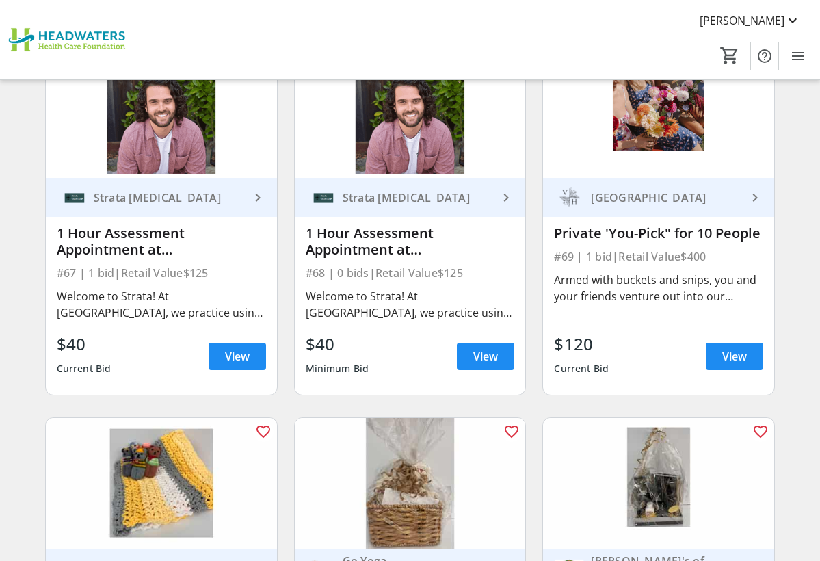
scroll to position [8242, 0]
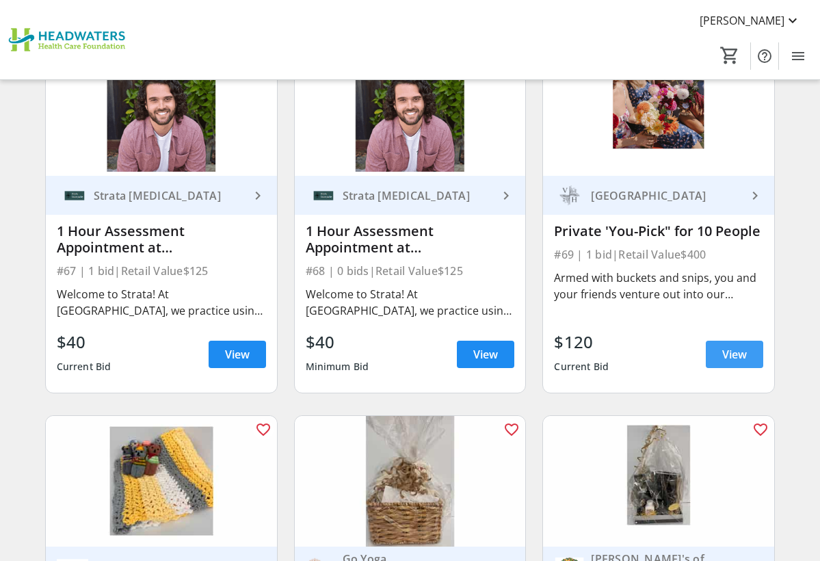
click at [723, 358] on span "View" at bounding box center [734, 354] width 25 height 16
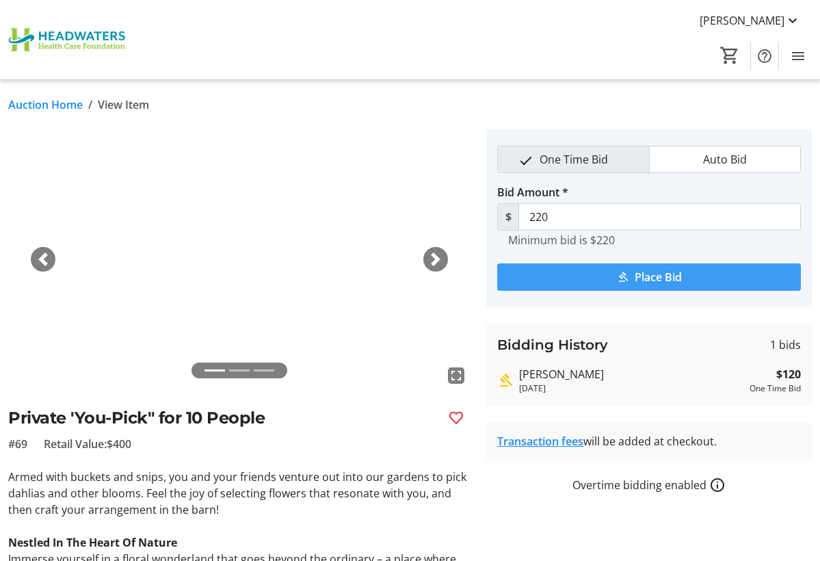
click at [661, 282] on span "Place Bid" at bounding box center [658, 277] width 47 height 16
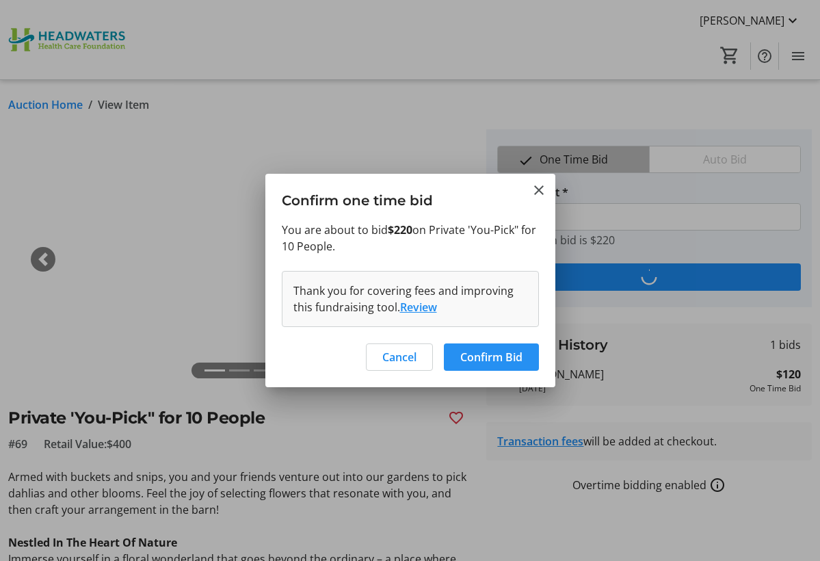
click at [488, 362] on span "Confirm Bid" at bounding box center [491, 357] width 62 height 16
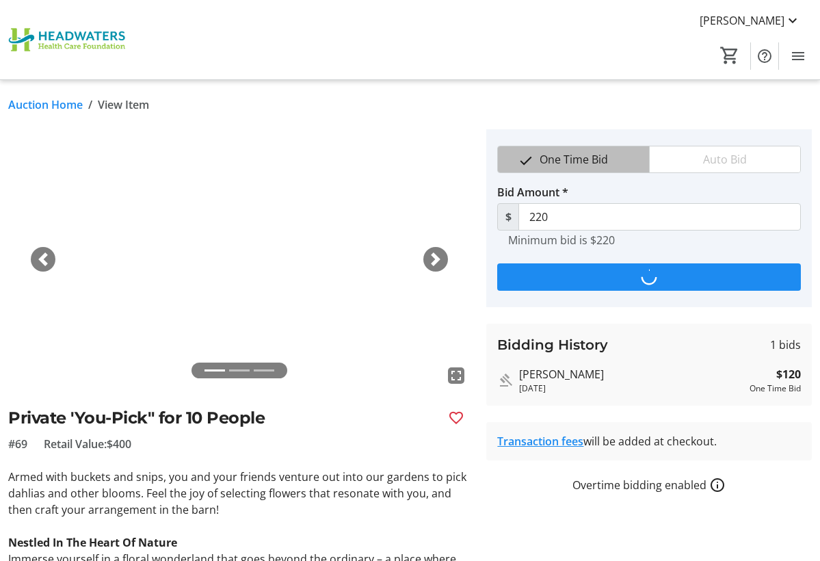
type input "320"
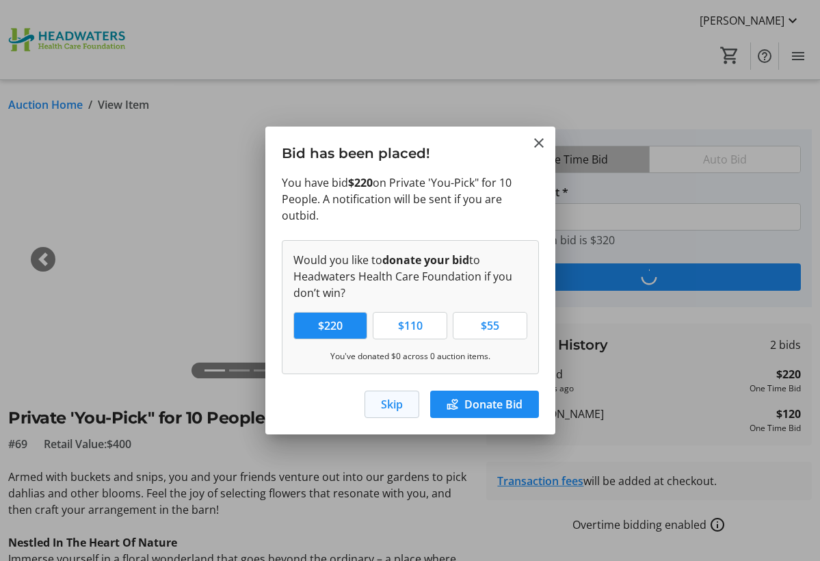
click at [388, 413] on span "button" at bounding box center [391, 404] width 53 height 33
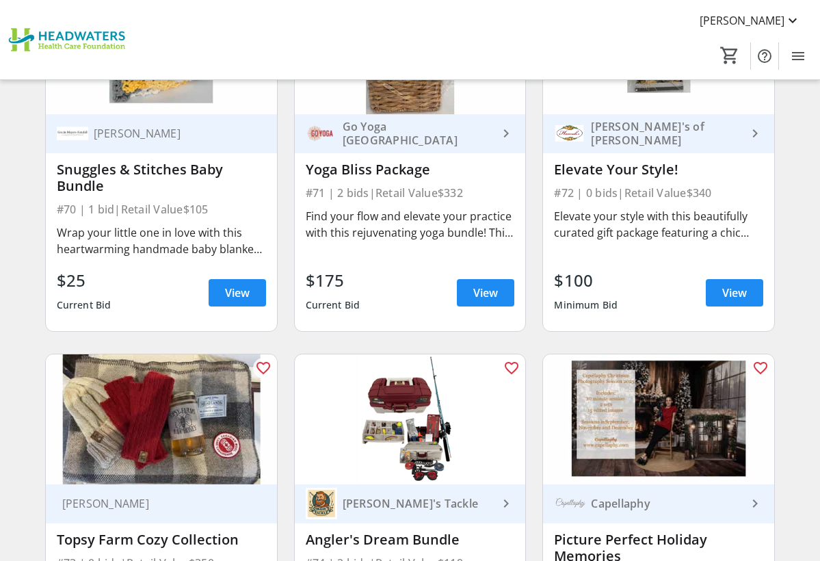
scroll to position [8676, 0]
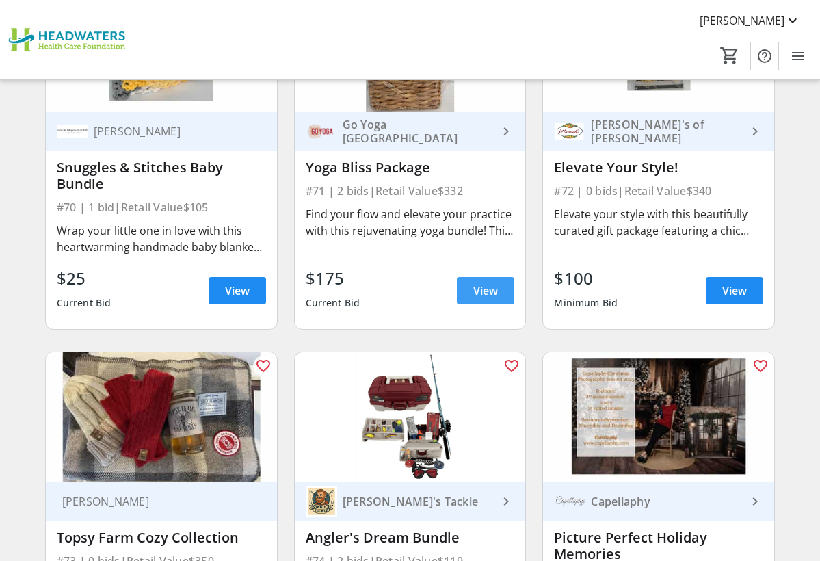
click at [509, 300] on span at bounding box center [485, 290] width 57 height 33
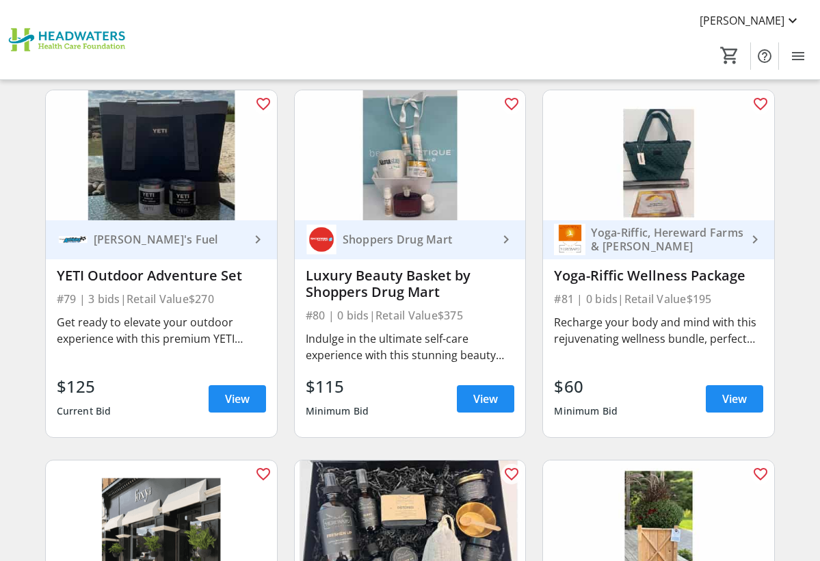
scroll to position [9679, 0]
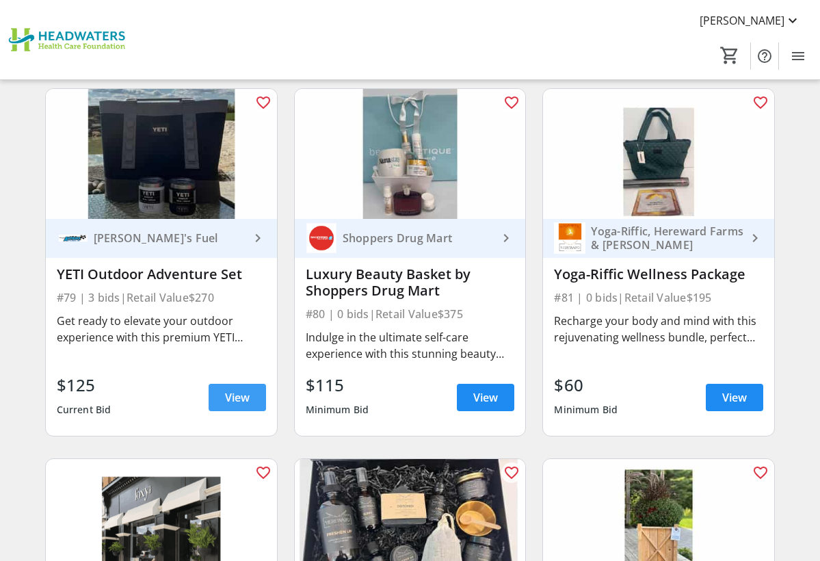
click at [227, 395] on span "View" at bounding box center [237, 397] width 25 height 16
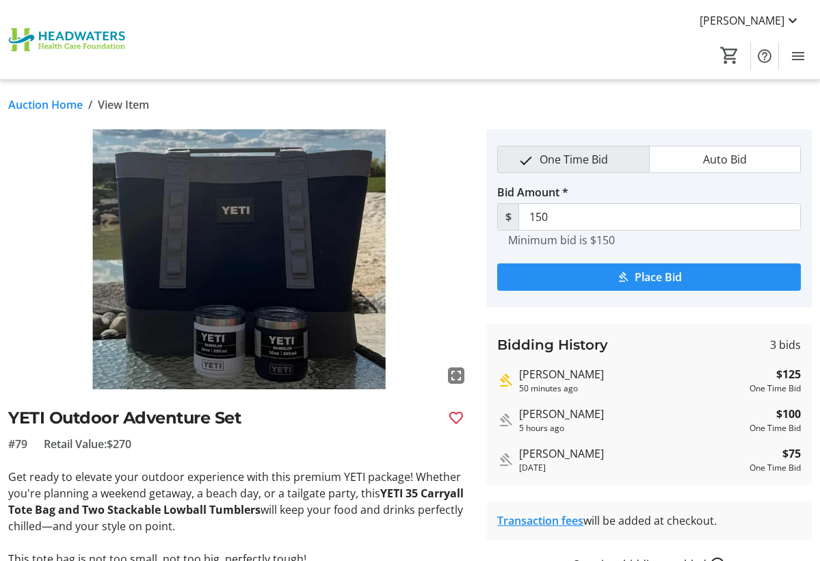
click at [536, 280] on span "submit" at bounding box center [649, 277] width 304 height 33
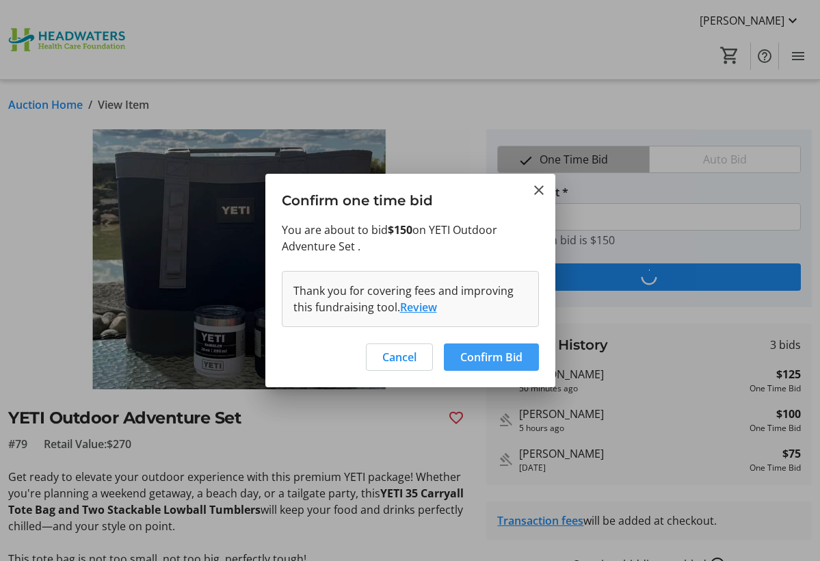
click at [481, 361] on span "Confirm Bid" at bounding box center [491, 357] width 62 height 16
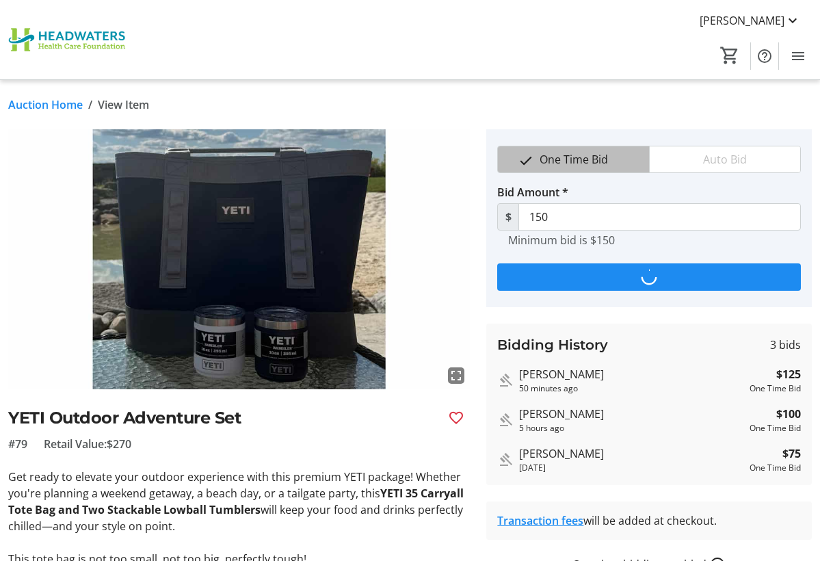
type input "175"
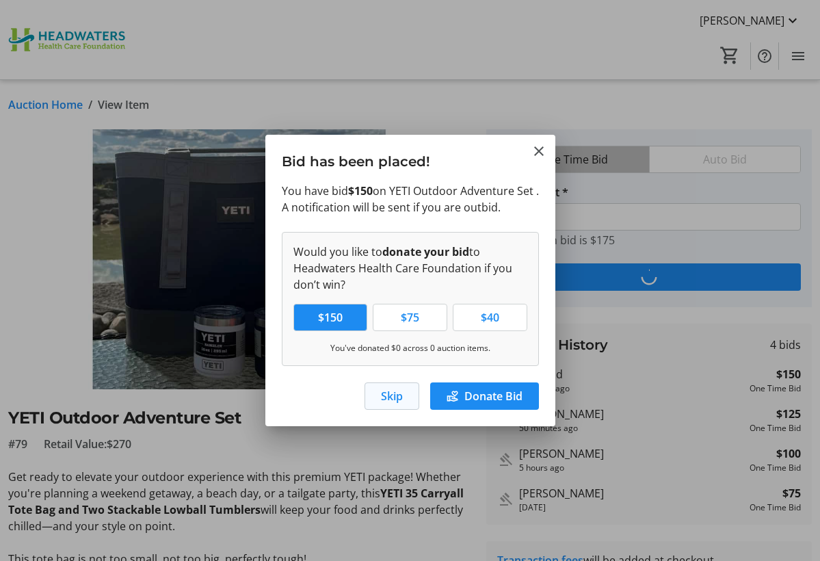
click at [404, 397] on span "button" at bounding box center [391, 396] width 53 height 33
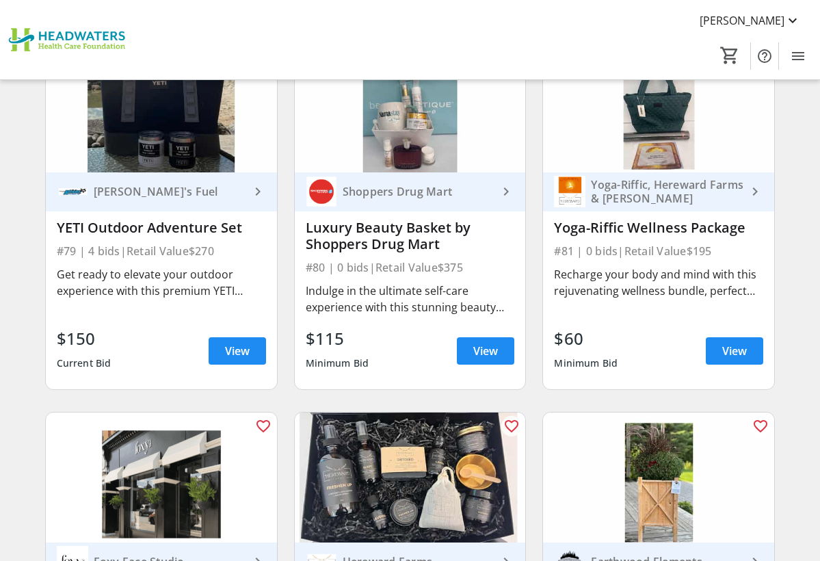
scroll to position [9748, 0]
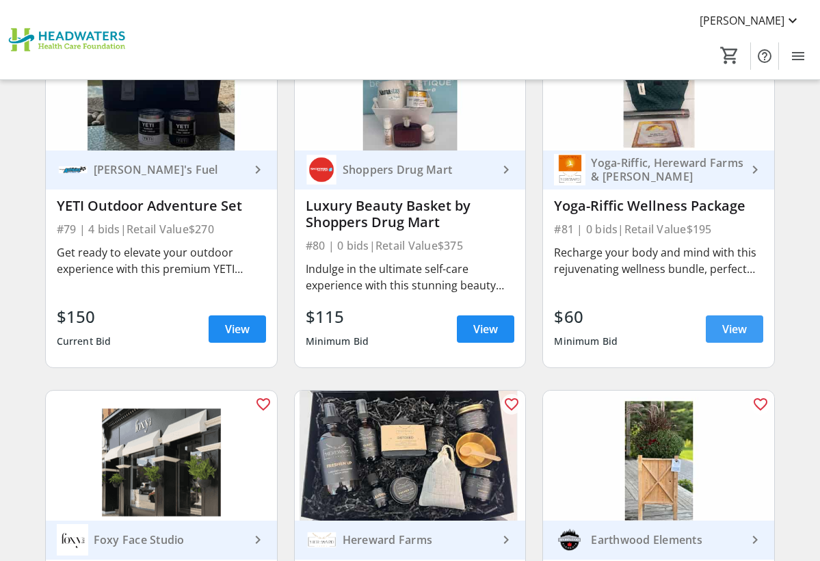
click at [731, 330] on span "View" at bounding box center [734, 329] width 25 height 16
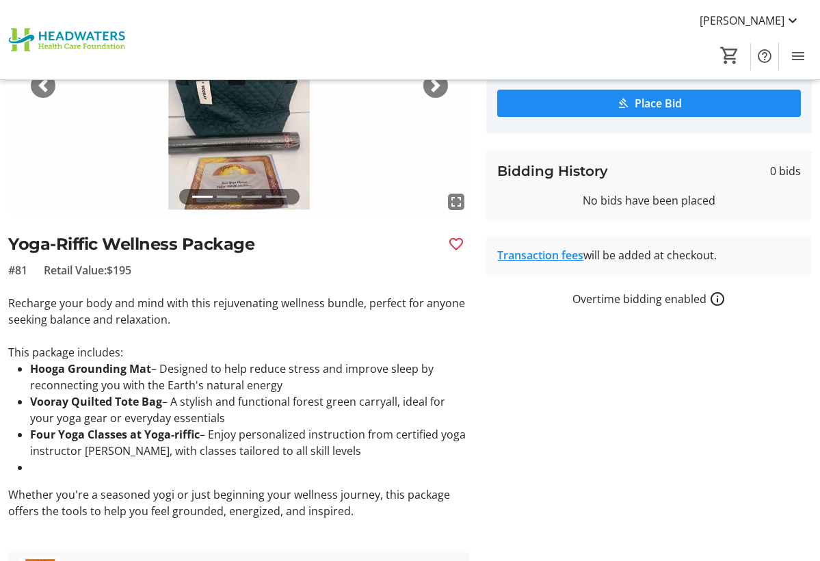
scroll to position [105, 0]
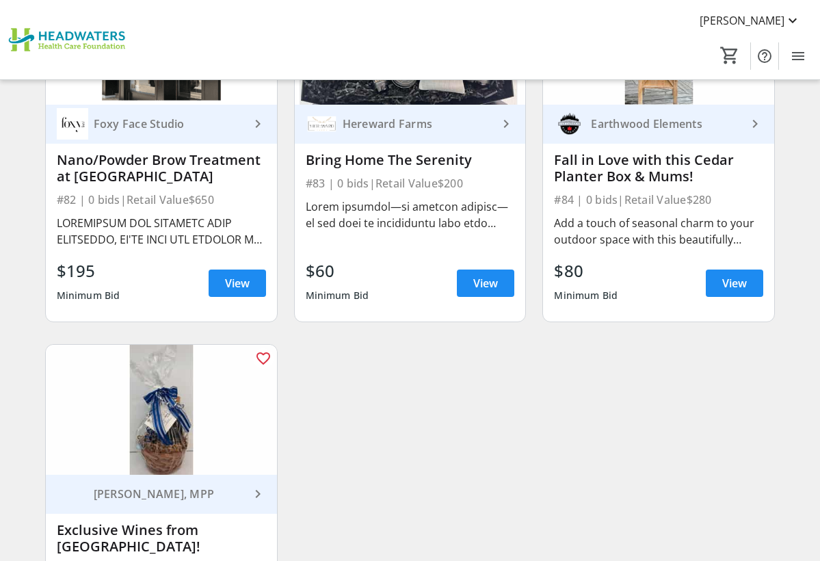
scroll to position [10168, 0]
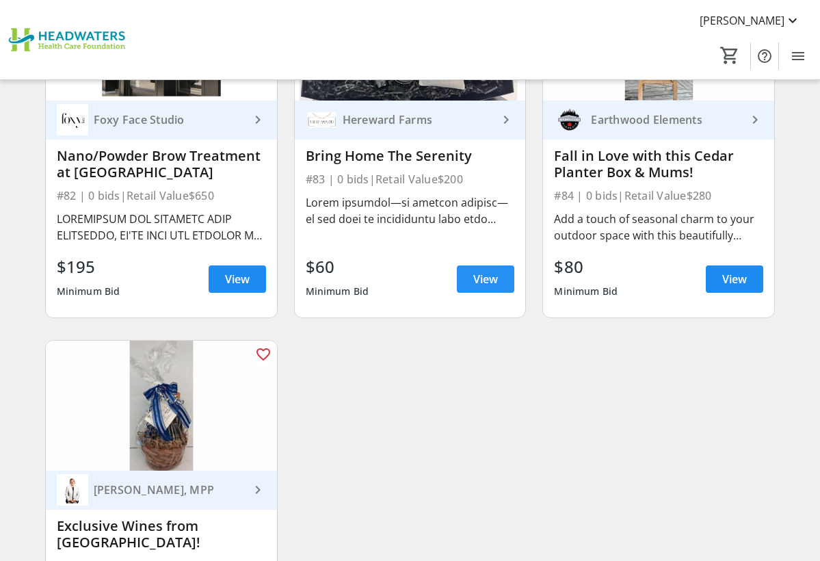
click at [496, 282] on span "View" at bounding box center [485, 279] width 25 height 16
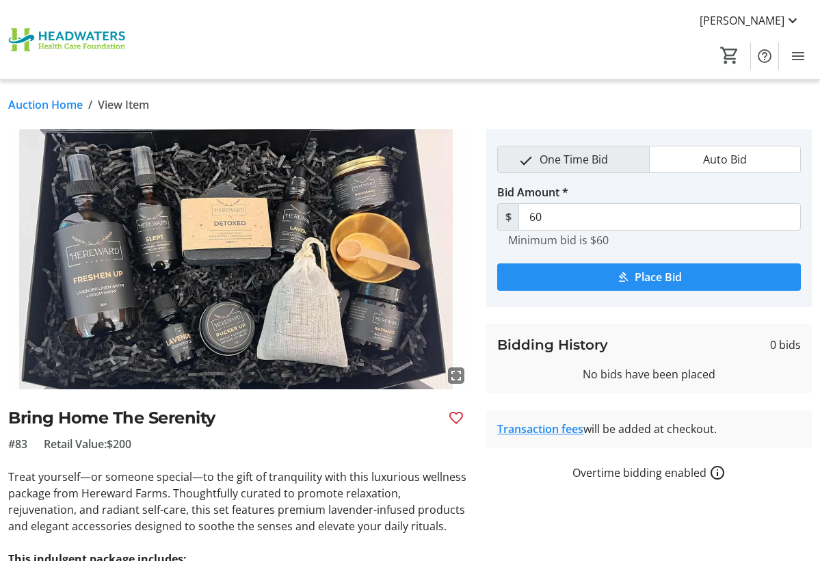
click at [555, 273] on span "submit" at bounding box center [649, 277] width 304 height 33
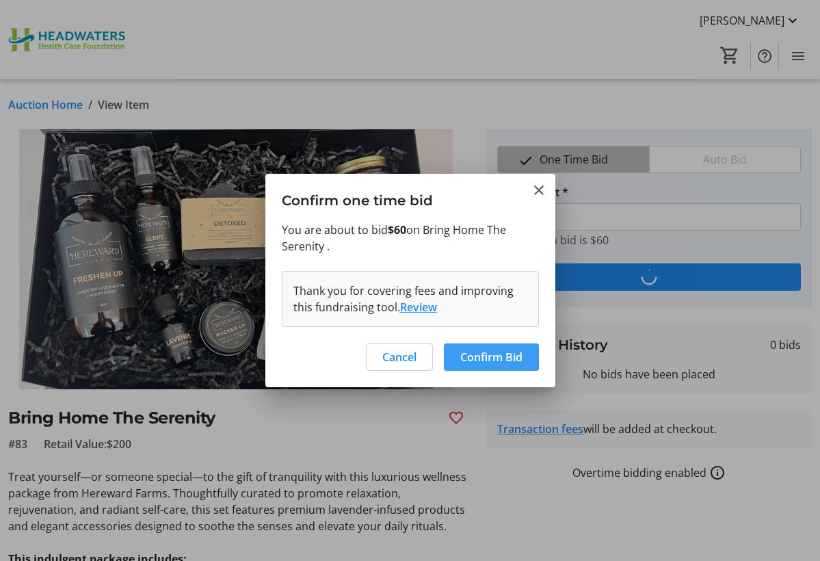
click at [486, 353] on span "Confirm Bid" at bounding box center [491, 357] width 62 height 16
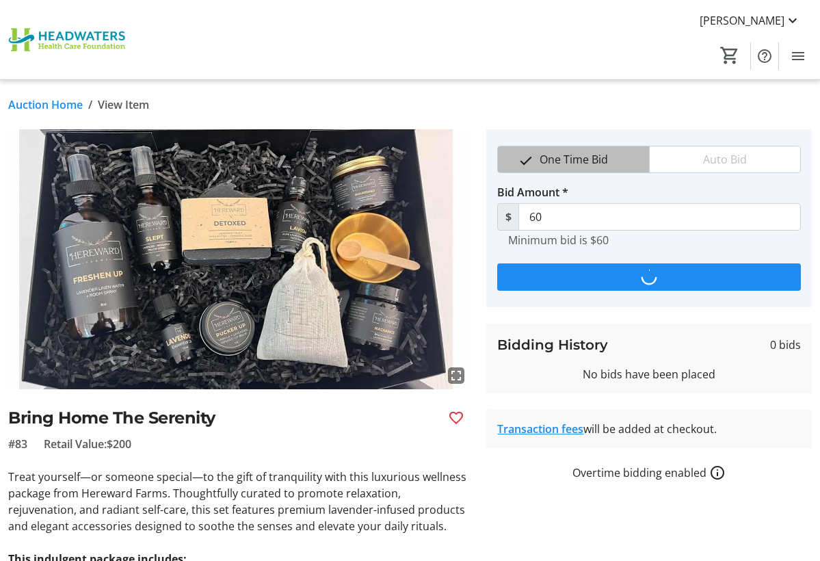
type input "85"
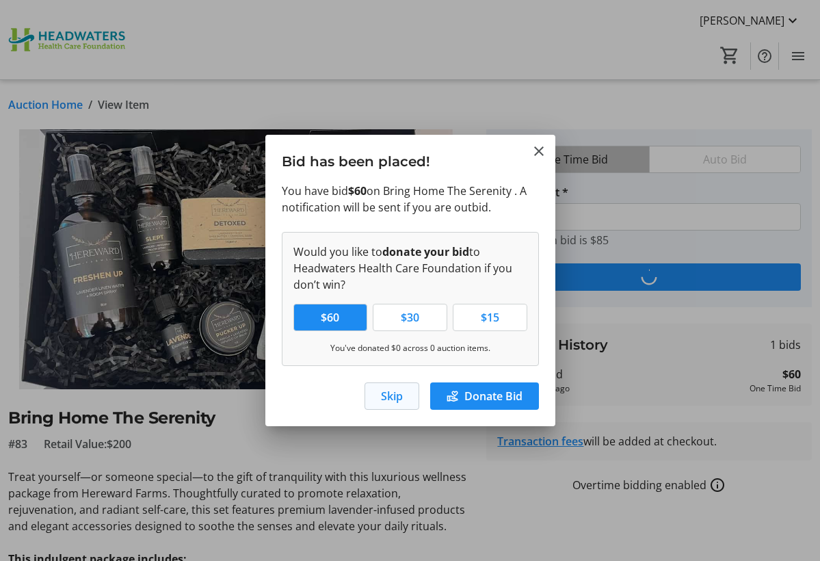
click at [389, 397] on span "Skip" at bounding box center [392, 396] width 22 height 16
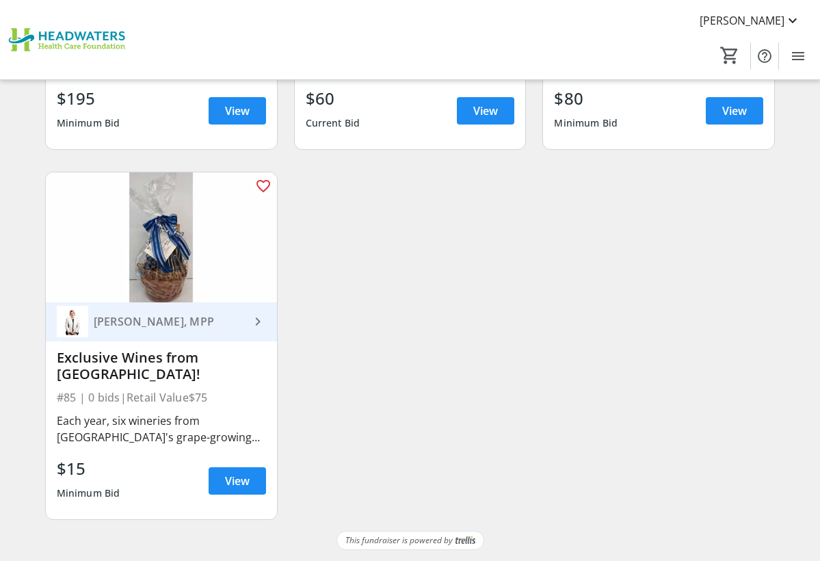
scroll to position [10336, 0]
click at [226, 488] on span "View" at bounding box center [237, 481] width 25 height 16
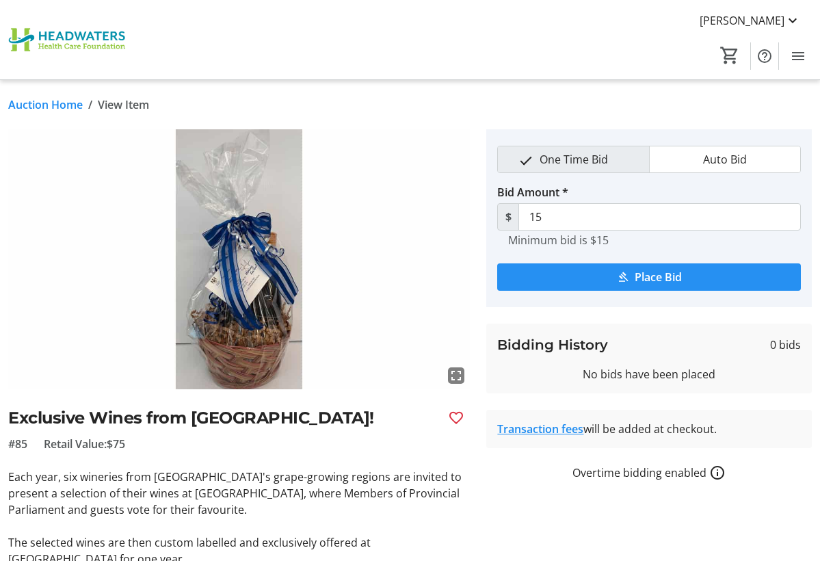
click at [594, 272] on span "submit" at bounding box center [649, 277] width 304 height 33
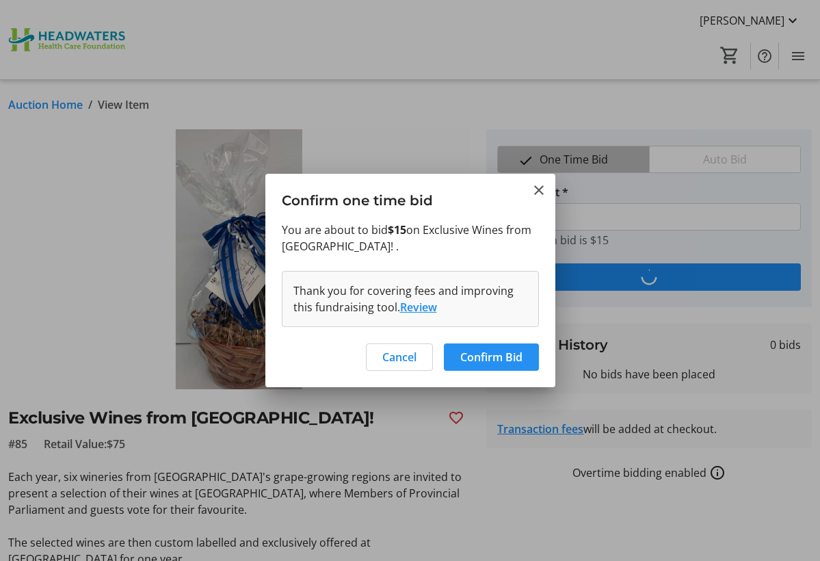
click at [482, 359] on span "Confirm Bid" at bounding box center [491, 357] width 62 height 16
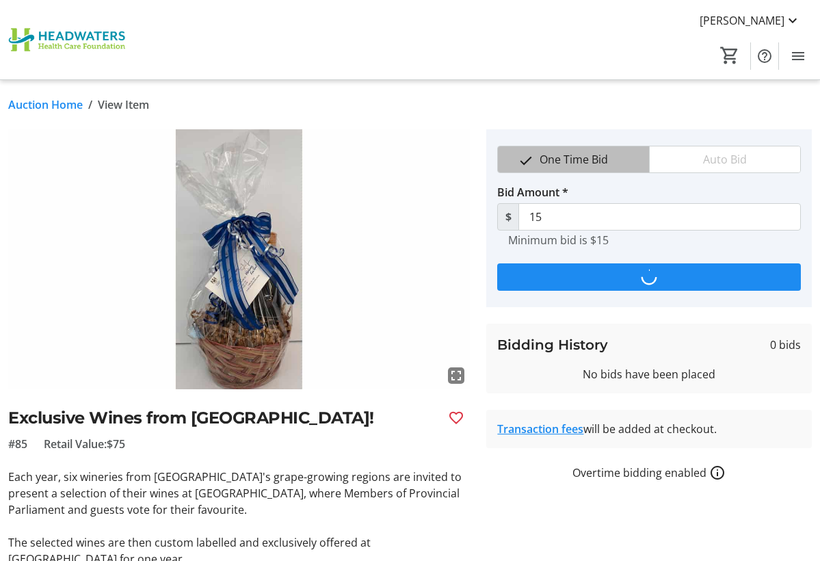
type input "30"
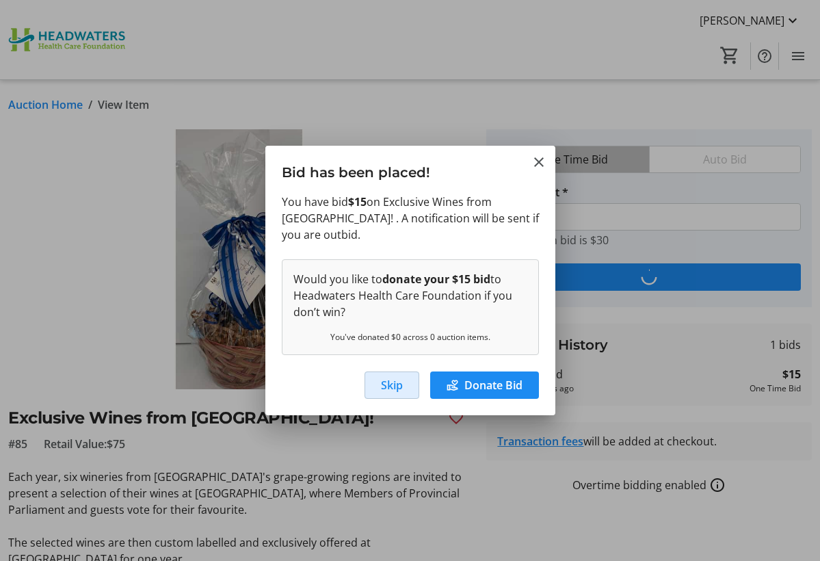
click at [404, 380] on span "button" at bounding box center [391, 385] width 53 height 33
